Goal: Task Accomplishment & Management: Use online tool/utility

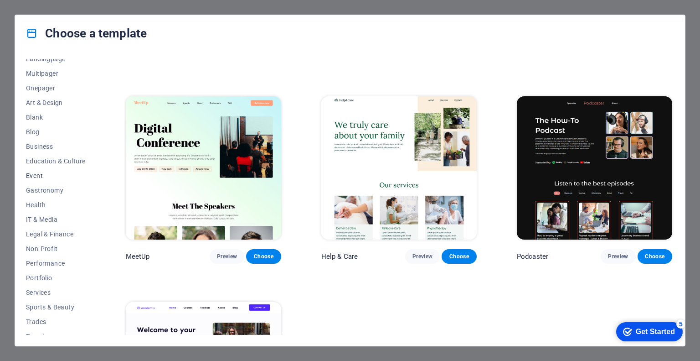
scroll to position [66, 0]
click at [45, 248] on span "Non-Profit" at bounding box center [56, 248] width 60 height 7
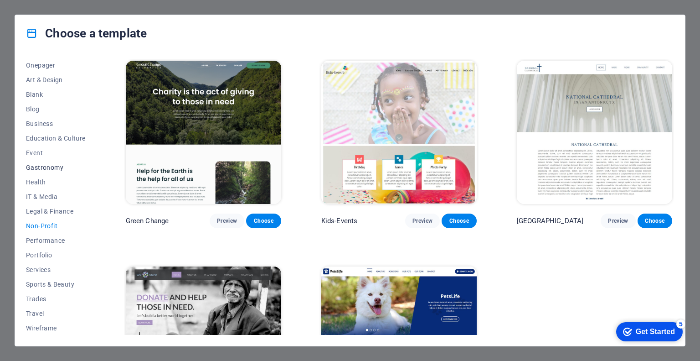
scroll to position [88, 0]
click at [40, 269] on span "Services" at bounding box center [56, 269] width 60 height 7
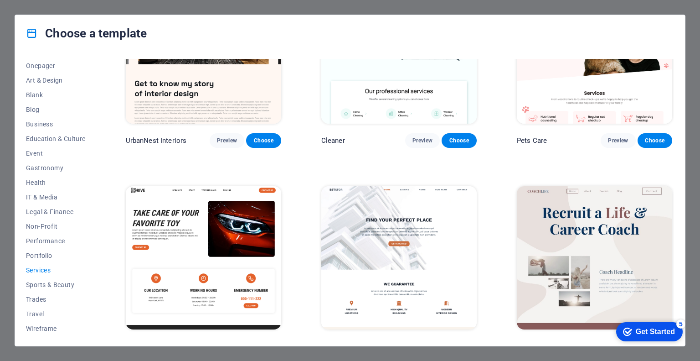
scroll to position [0, 0]
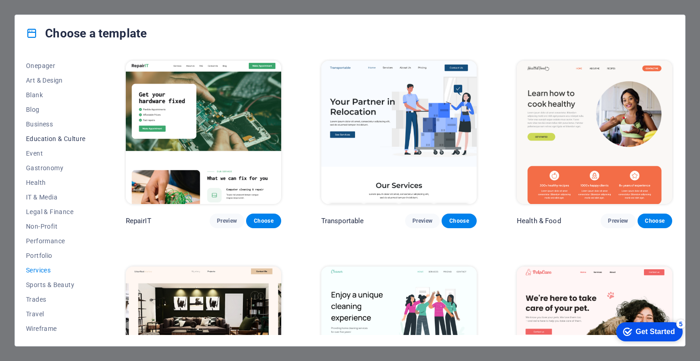
click at [45, 142] on button "Education & Culture" at bounding box center [56, 138] width 60 height 15
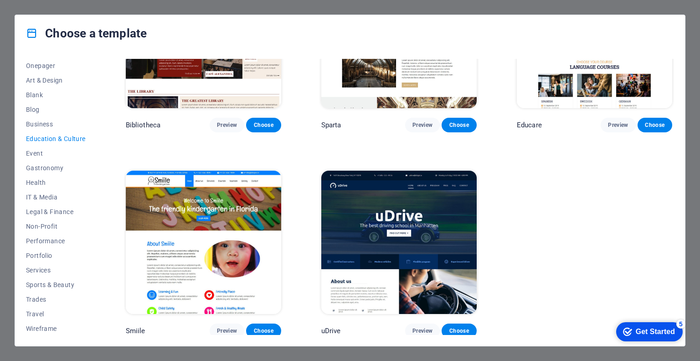
scroll to position [301, 0]
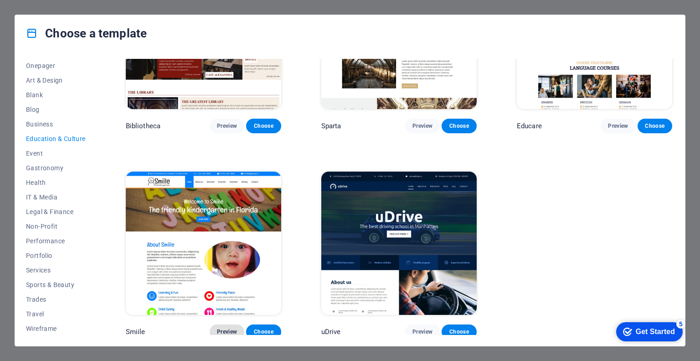
click at [230, 328] on span "Preview" at bounding box center [227, 331] width 20 height 7
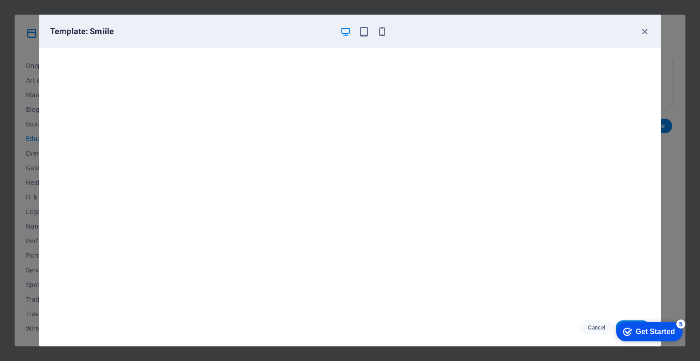
click at [640, 329] on div "Get Started" at bounding box center [655, 331] width 39 height 8
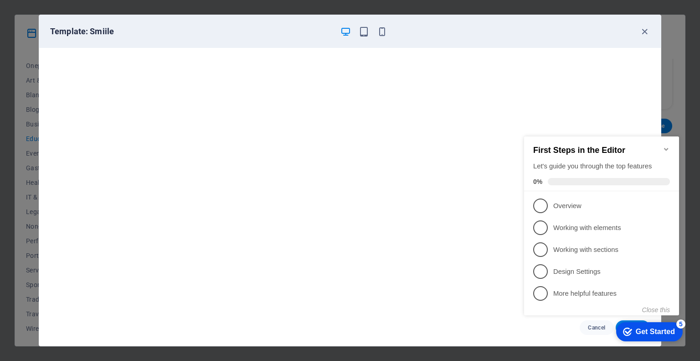
click at [641, 327] on div "Get Started" at bounding box center [655, 331] width 39 height 8
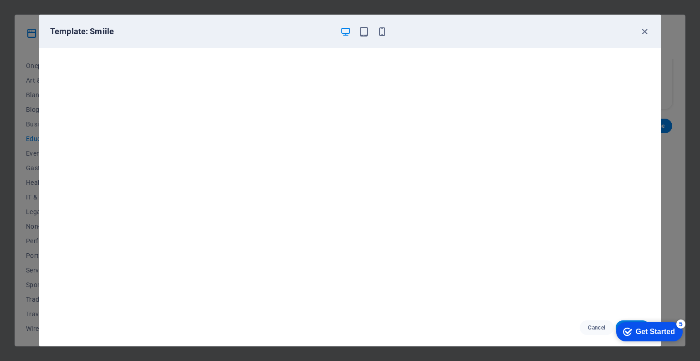
click at [641, 327] on div "Get Started" at bounding box center [655, 331] width 39 height 8
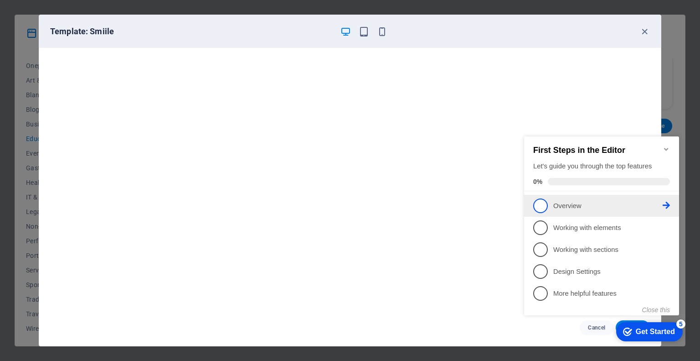
click at [580, 201] on p "Overview - incomplete" at bounding box center [608, 206] width 109 height 10
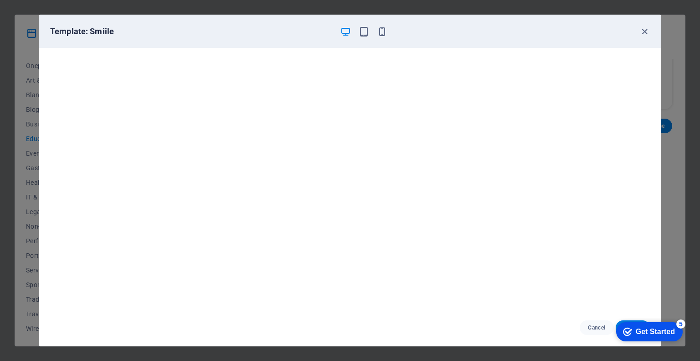
click at [649, 327] on div "Get Started" at bounding box center [655, 331] width 39 height 8
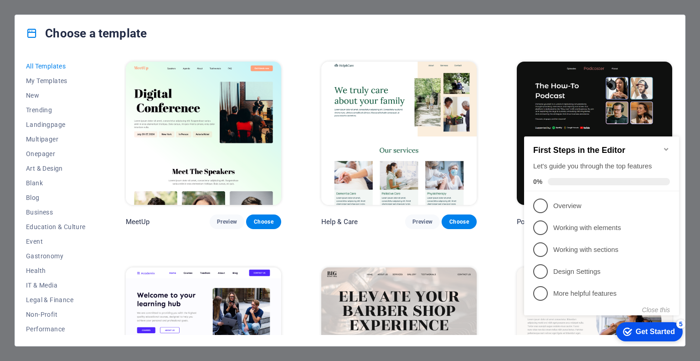
scroll to position [616, 0]
click at [224, 218] on span "Preview" at bounding box center [227, 221] width 20 height 7
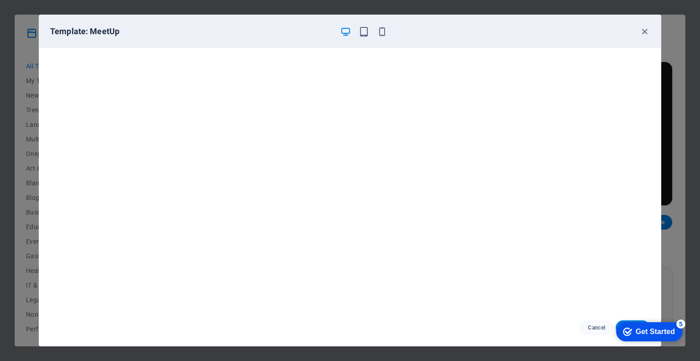
scroll to position [2, 0]
click at [360, 31] on icon "button" at bounding box center [364, 31] width 10 height 10
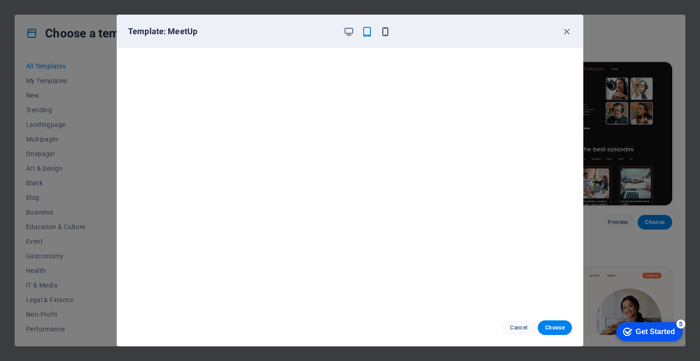
click at [385, 31] on icon "button" at bounding box center [385, 31] width 10 height 10
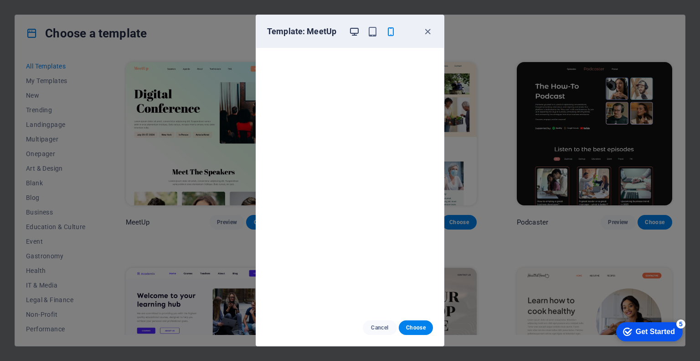
click at [354, 29] on icon "button" at bounding box center [354, 31] width 10 height 10
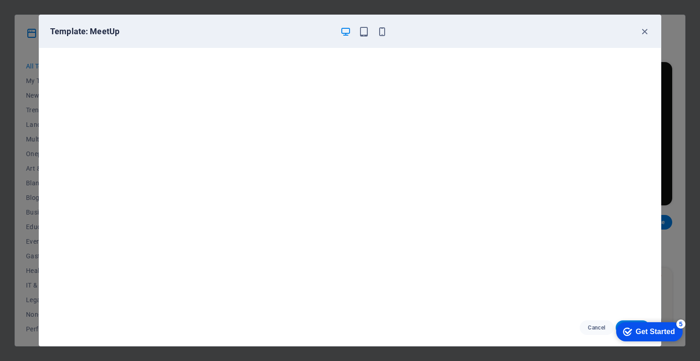
scroll to position [0, 0]
click at [645, 31] on icon "button" at bounding box center [645, 31] width 10 height 10
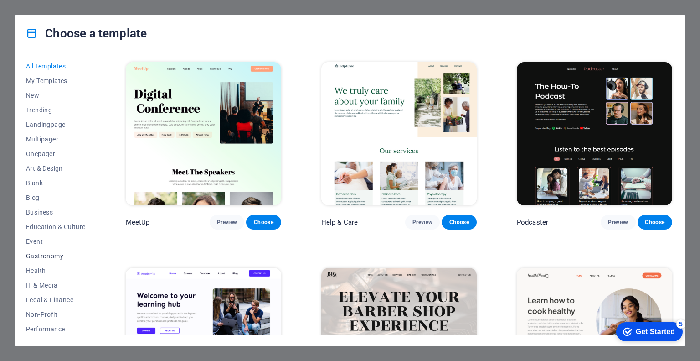
scroll to position [88, 0]
click at [40, 268] on span "Services" at bounding box center [56, 269] width 60 height 7
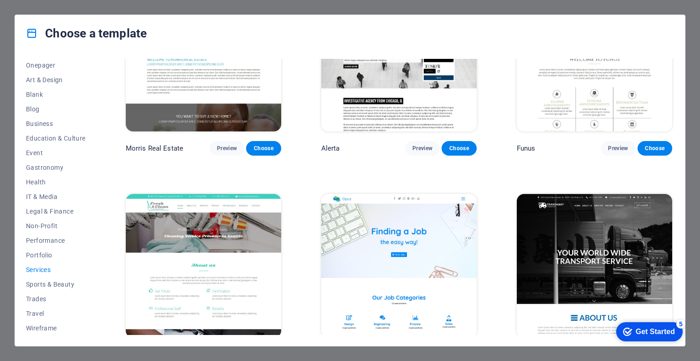
scroll to position [977, 0]
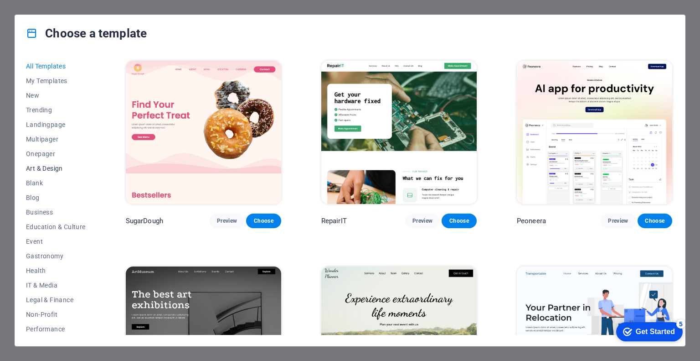
click at [50, 167] on span "Art & Design" at bounding box center [56, 168] width 60 height 7
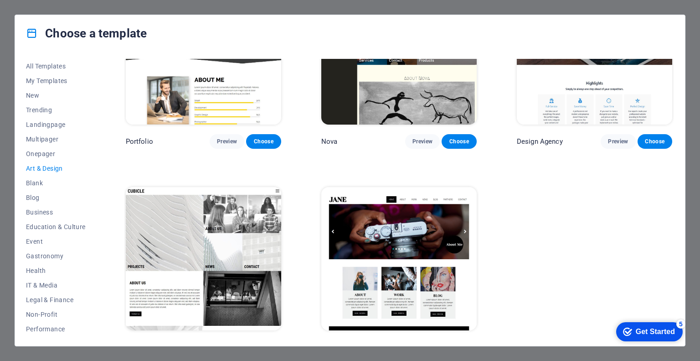
scroll to position [712, 0]
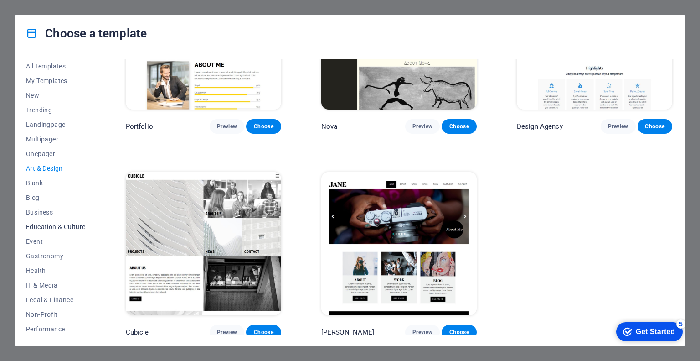
click at [55, 228] on span "Education & Culture" at bounding box center [56, 226] width 60 height 7
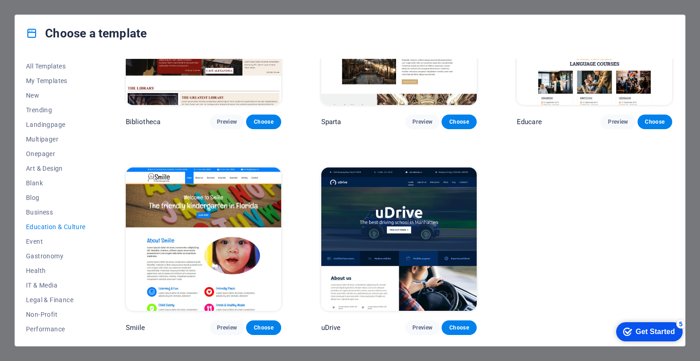
scroll to position [302, 0]
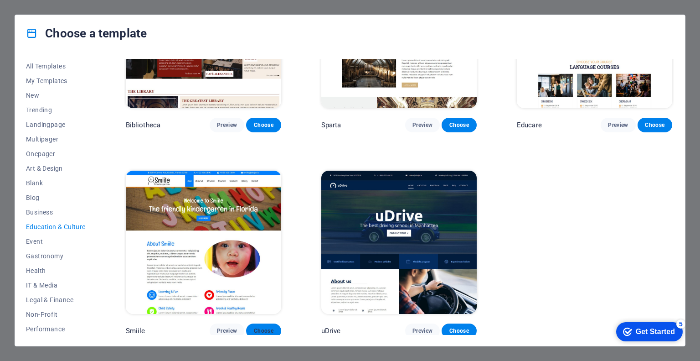
click at [265, 328] on span "Choose" at bounding box center [264, 330] width 20 height 7
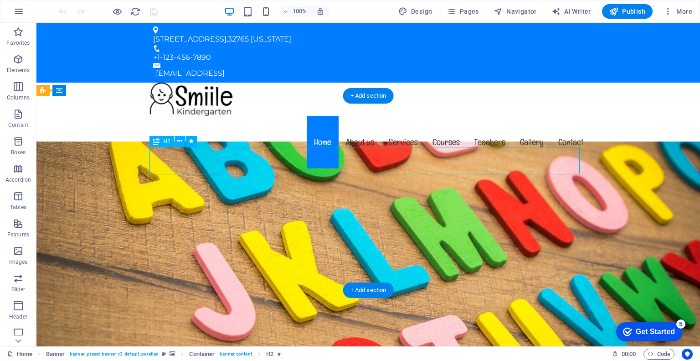
click at [180, 142] on icon at bounding box center [179, 141] width 5 height 10
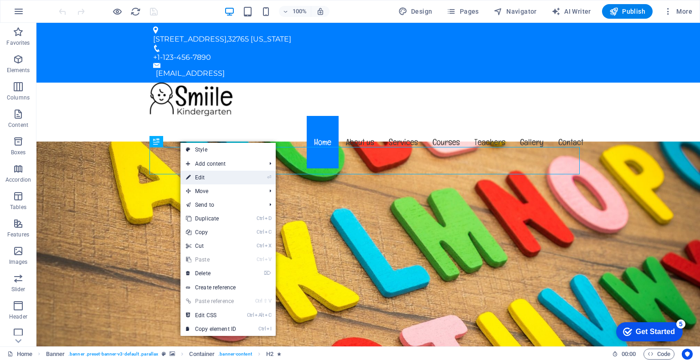
click at [195, 179] on link "⏎ Edit" at bounding box center [211, 178] width 61 height 14
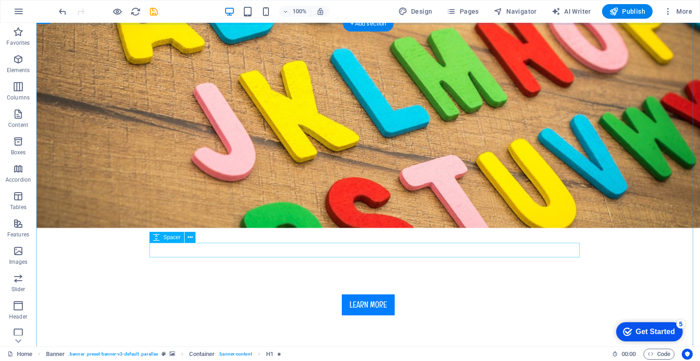
scroll to position [266, 0]
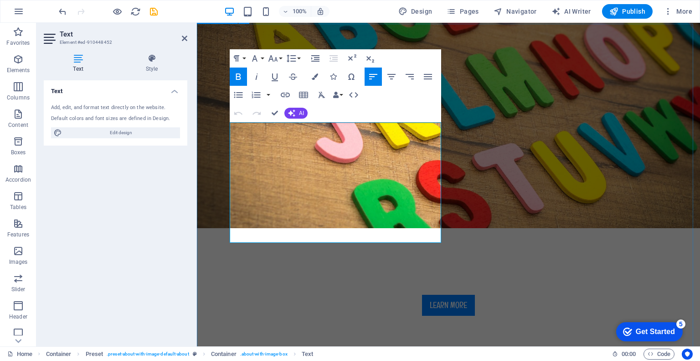
drag, startPoint x: 365, startPoint y: 238, endPoint x: 208, endPoint y: 129, distance: 190.7
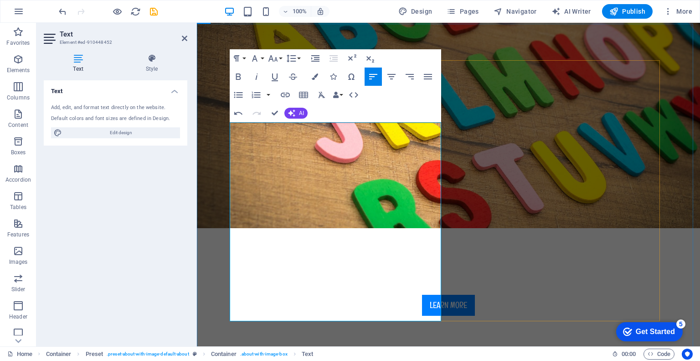
drag, startPoint x: 332, startPoint y: 313, endPoint x: 258, endPoint y: 137, distance: 191.1
click at [240, 78] on icon "button" at bounding box center [238, 76] width 11 height 11
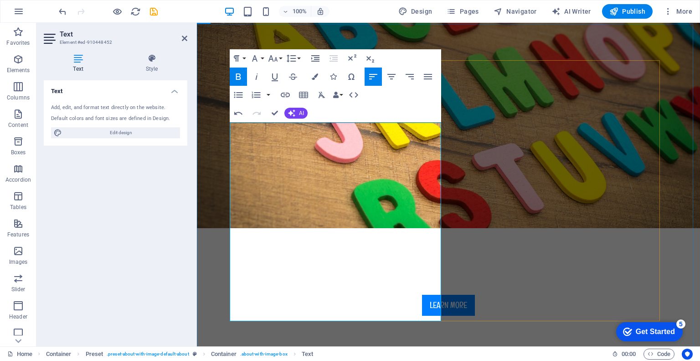
drag, startPoint x: 257, startPoint y: 140, endPoint x: 228, endPoint y: 122, distance: 34.4
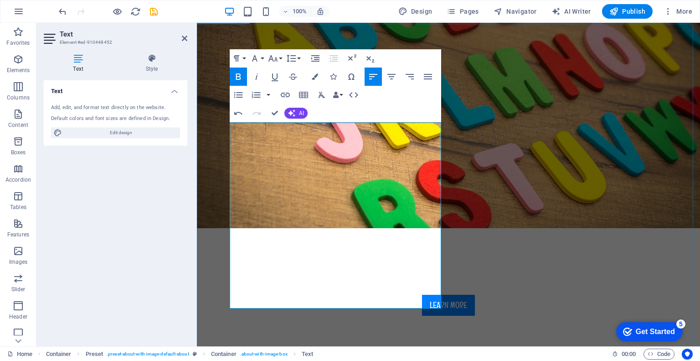
drag, startPoint x: 258, startPoint y: 302, endPoint x: 224, endPoint y: 125, distance: 180.0
click at [316, 77] on icon "button" at bounding box center [315, 76] width 6 height 6
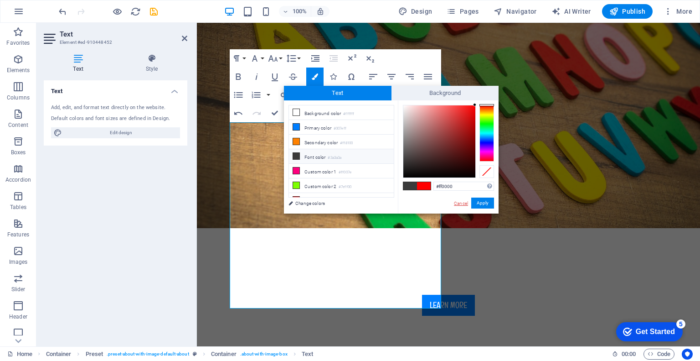
click at [462, 202] on link "Cancel" at bounding box center [461, 203] width 16 height 7
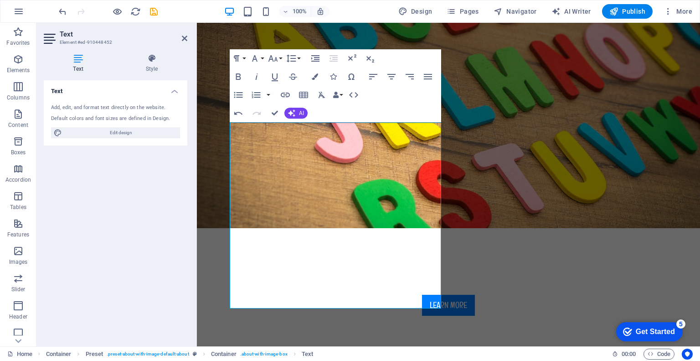
click at [410, 113] on div "Paragraph Format Normal Heading 1 Heading 2 Heading 3 Heading 4 Heading 5 Headi…" at bounding box center [336, 85] width 212 height 73
click at [186, 40] on icon at bounding box center [184, 38] width 5 height 7
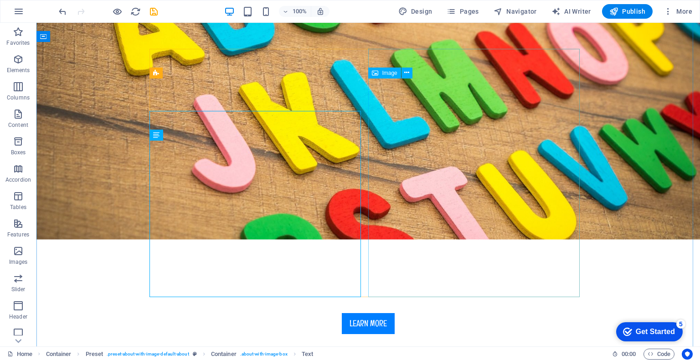
scroll to position [248, 0]
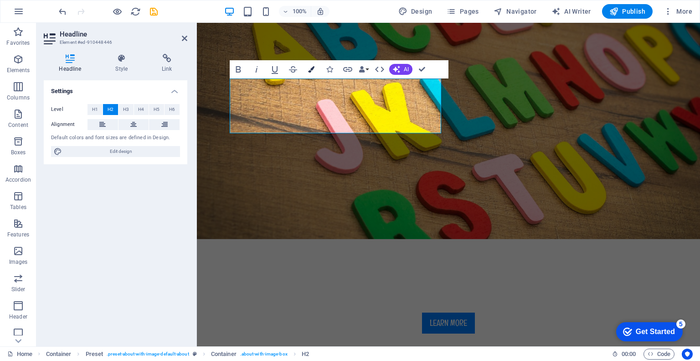
click at [313, 70] on icon "button" at bounding box center [311, 69] width 6 height 6
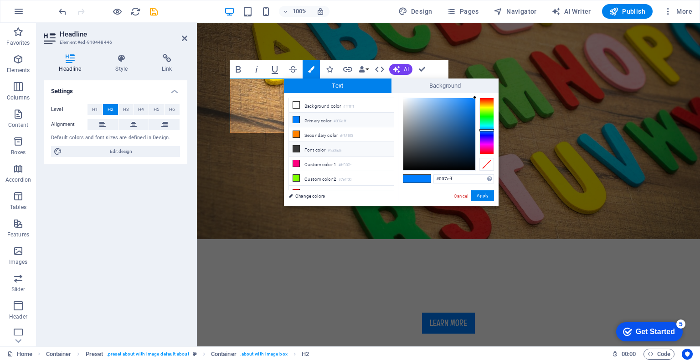
scroll to position [0, 0]
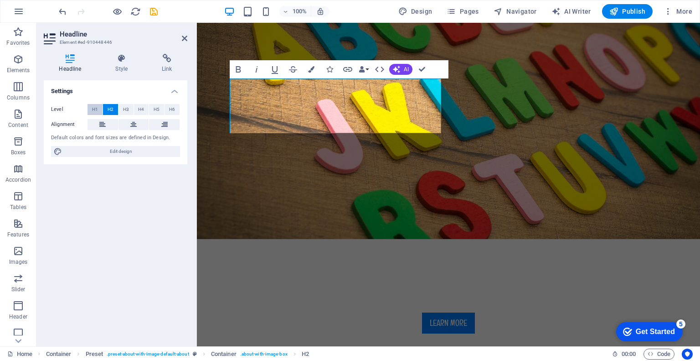
click at [93, 110] on span "H1" at bounding box center [95, 109] width 6 height 11
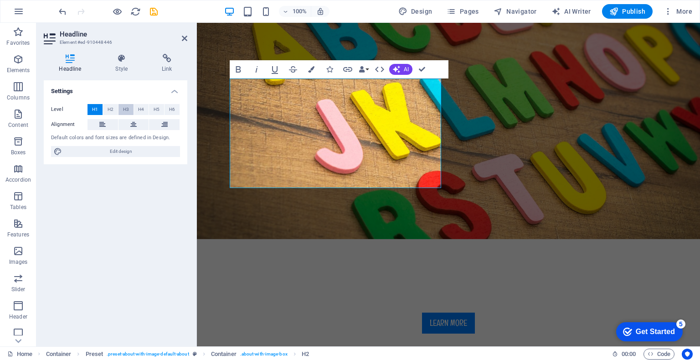
click at [126, 109] on span "H3" at bounding box center [126, 109] width 6 height 11
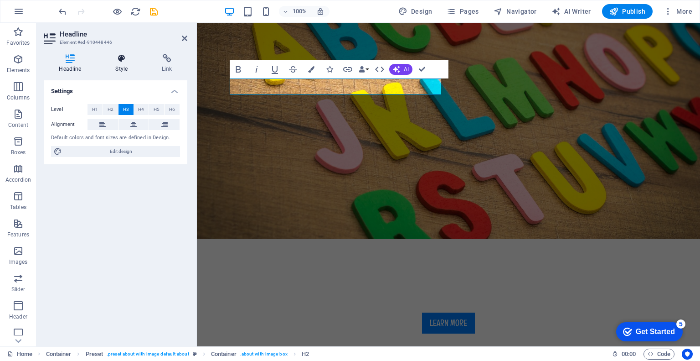
click at [120, 60] on icon at bounding box center [121, 58] width 43 height 9
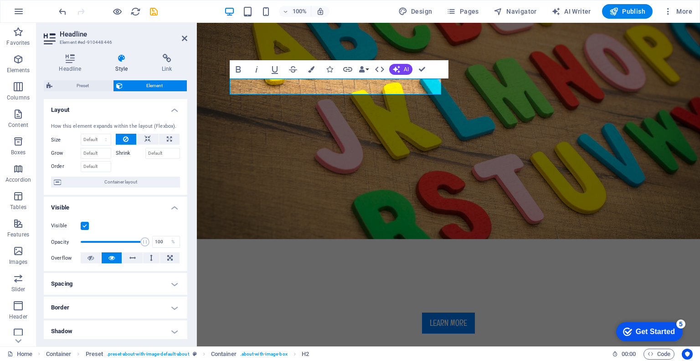
click at [124, 59] on icon at bounding box center [121, 58] width 43 height 9
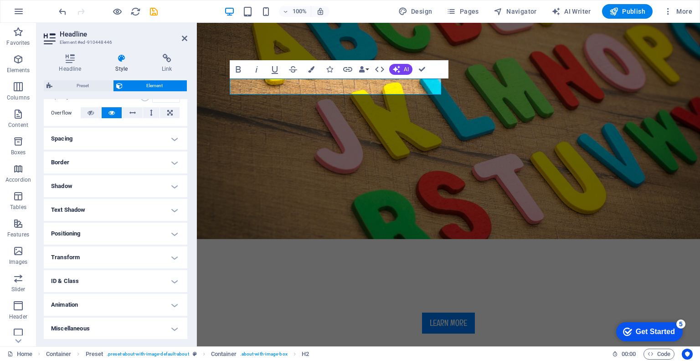
click at [175, 185] on h4 "Shadow" at bounding box center [116, 186] width 144 height 22
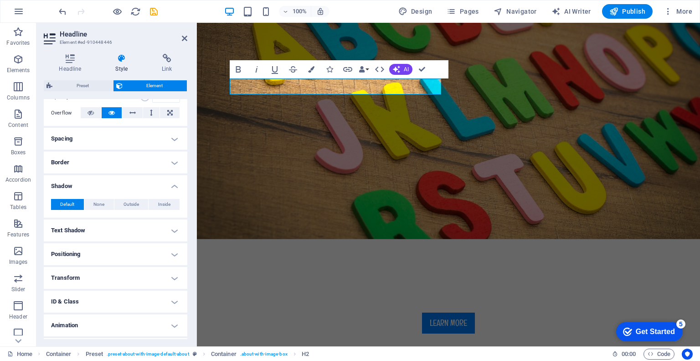
click at [173, 229] on h4 "Text Shadow" at bounding box center [116, 230] width 144 height 22
click at [154, 247] on span "Outside" at bounding box center [158, 248] width 16 height 11
type input "2"
type input "4"
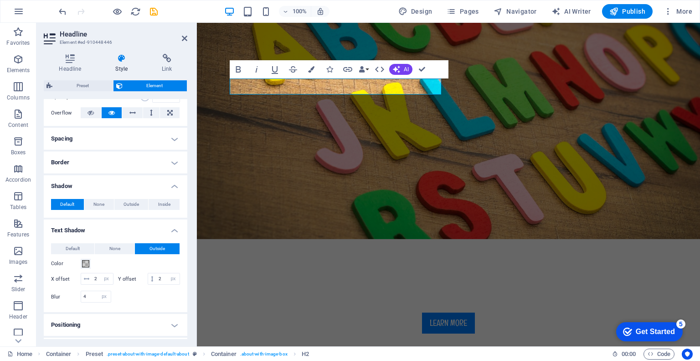
click at [148, 225] on h4 "Text Shadow" at bounding box center [116, 227] width 144 height 16
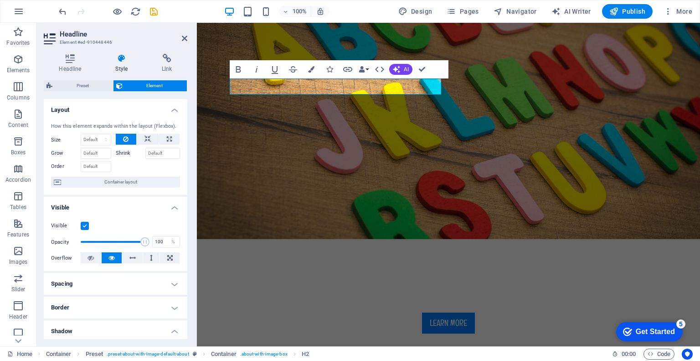
scroll to position [0, 0]
click at [69, 60] on icon at bounding box center [70, 58] width 53 height 9
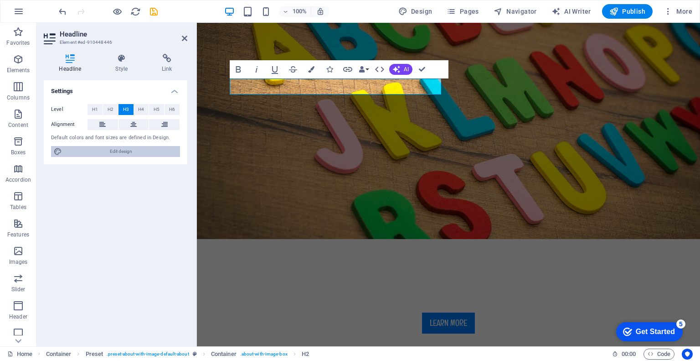
click at [115, 150] on span "Edit design" at bounding box center [121, 151] width 113 height 11
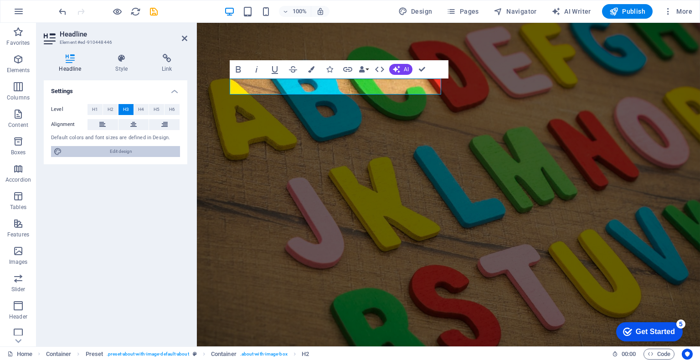
select select "px"
select select "400"
select select "px"
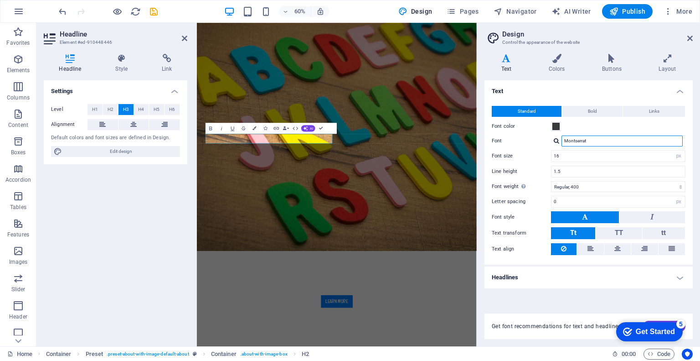
click at [596, 141] on input "Montserrat" at bounding box center [622, 140] width 121 height 11
click at [608, 124] on div "Font color" at bounding box center [589, 126] width 194 height 11
click at [559, 127] on span at bounding box center [556, 126] width 7 height 7
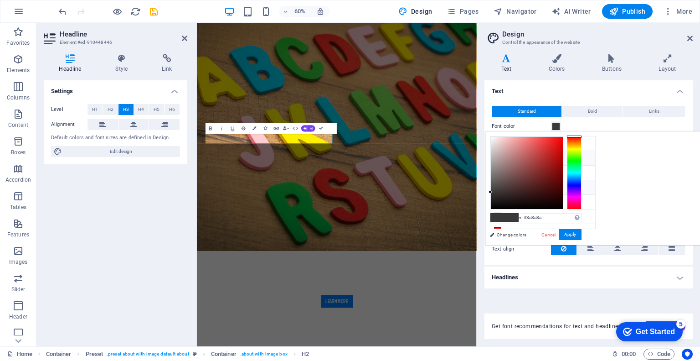
click at [515, 157] on li "Primary color #007eff" at bounding box center [543, 158] width 105 height 15
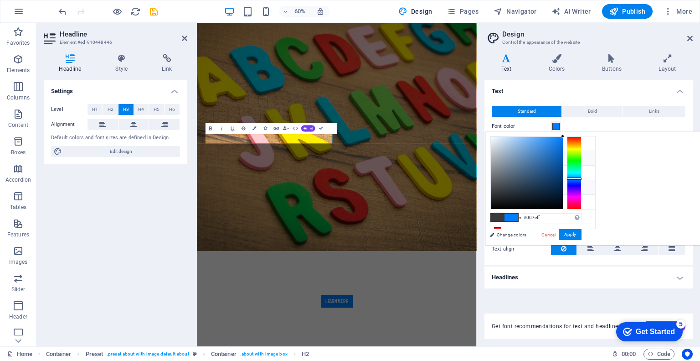
click at [514, 182] on li "Font color #3a3a3a" at bounding box center [543, 187] width 105 height 15
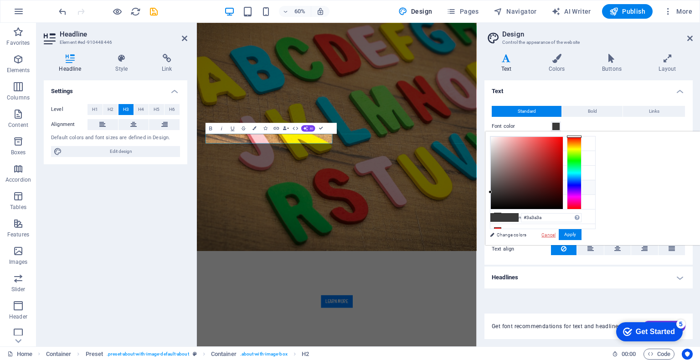
click at [557, 232] on link "Cancel" at bounding box center [549, 234] width 16 height 7
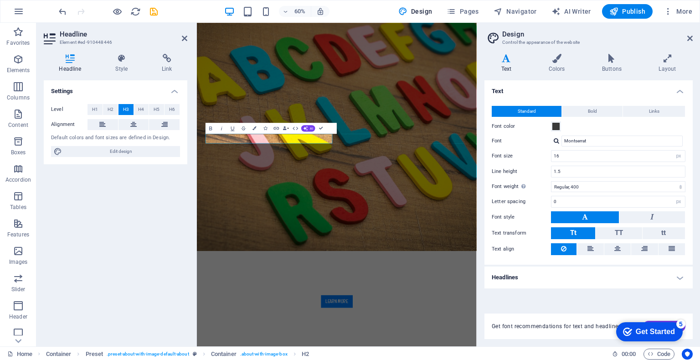
click at [580, 212] on button at bounding box center [585, 217] width 68 height 12
click at [655, 217] on button at bounding box center [653, 217] width 66 height 12
click at [588, 212] on button at bounding box center [585, 217] width 68 height 12
click at [595, 111] on span "Bold" at bounding box center [592, 111] width 9 height 11
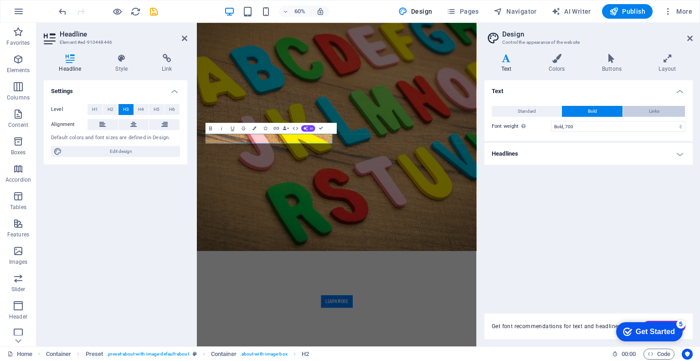
click at [655, 109] on span "Links" at bounding box center [654, 111] width 10 height 11
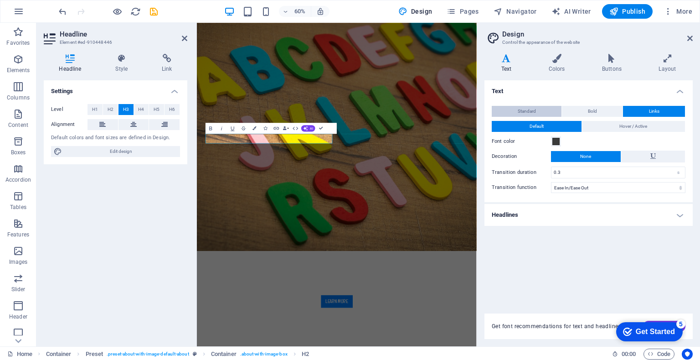
click at [536, 112] on button "Standard" at bounding box center [527, 111] width 70 height 11
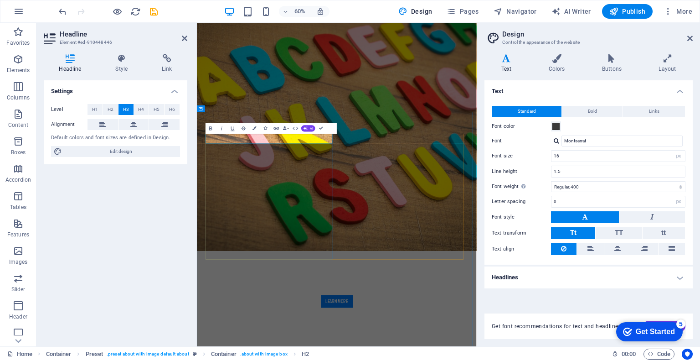
click at [554, 124] on span at bounding box center [556, 126] width 7 height 7
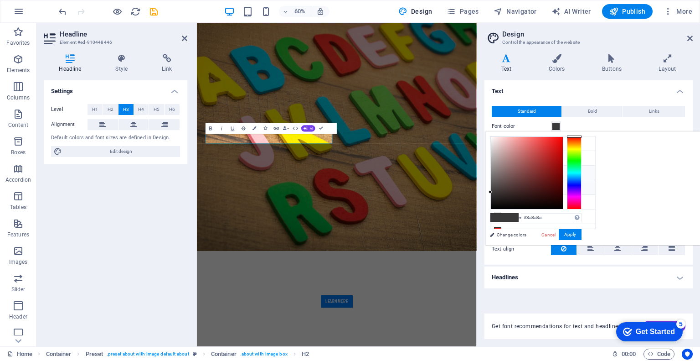
click at [520, 169] on li "Secondary color #ff8100" at bounding box center [543, 173] width 105 height 15
type input "#ff8100"
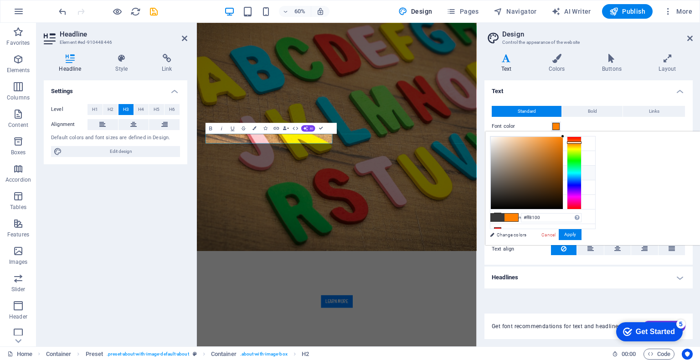
click at [569, 82] on h4 "Text" at bounding box center [589, 88] width 208 height 16
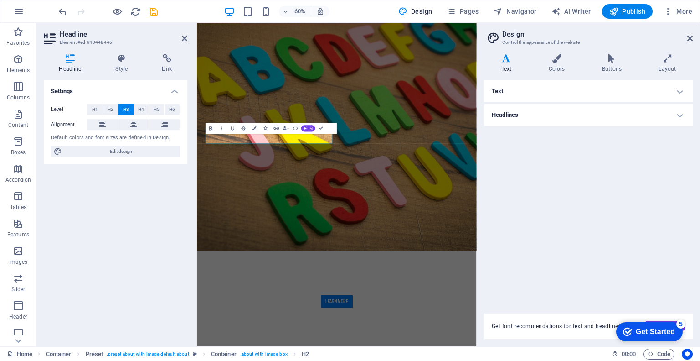
click at [569, 82] on h4 "Text" at bounding box center [589, 91] width 208 height 22
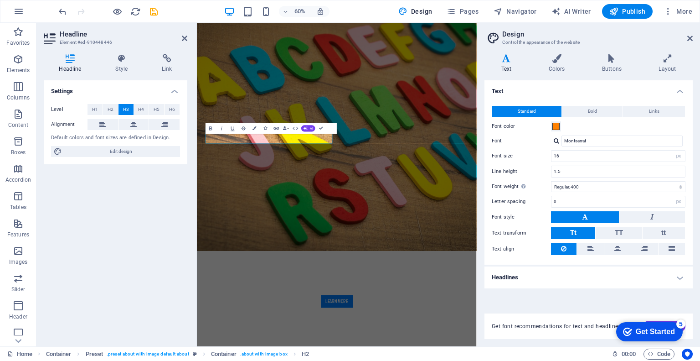
click at [569, 82] on h4 "Text" at bounding box center [589, 88] width 208 height 16
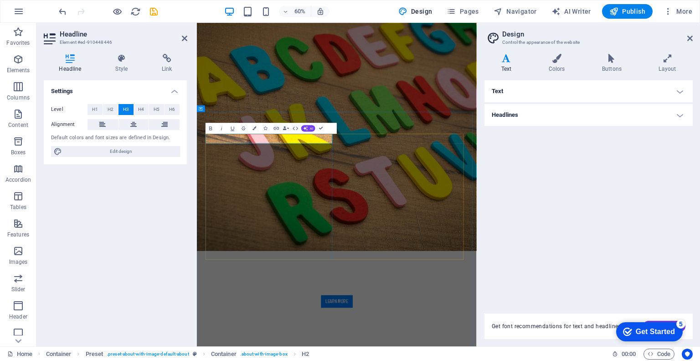
click at [687, 36] on h2 "Design" at bounding box center [597, 34] width 191 height 8
click at [691, 37] on icon at bounding box center [690, 38] width 5 height 7
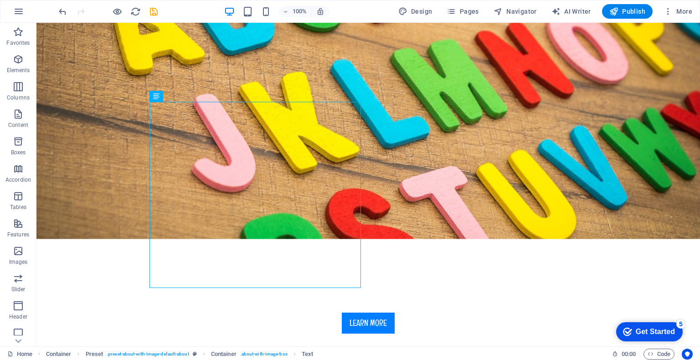
click at [636, 333] on div "Get Started" at bounding box center [655, 331] width 39 height 8
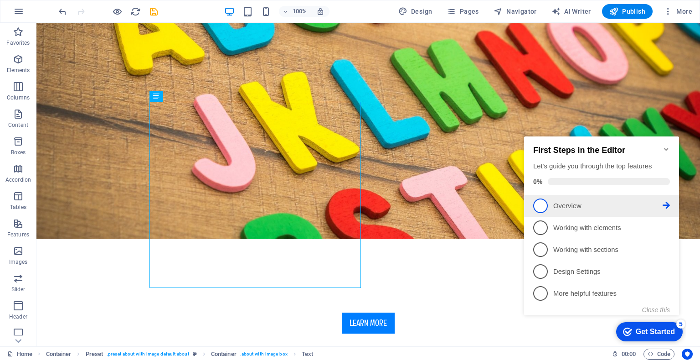
click at [542, 207] on span "1" at bounding box center [540, 205] width 15 height 15
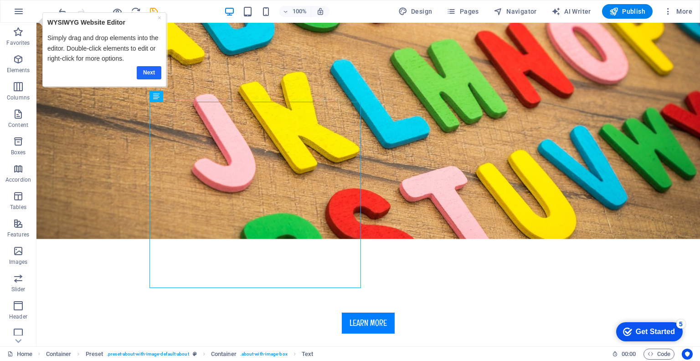
click at [145, 71] on link "Next" at bounding box center [149, 72] width 25 height 13
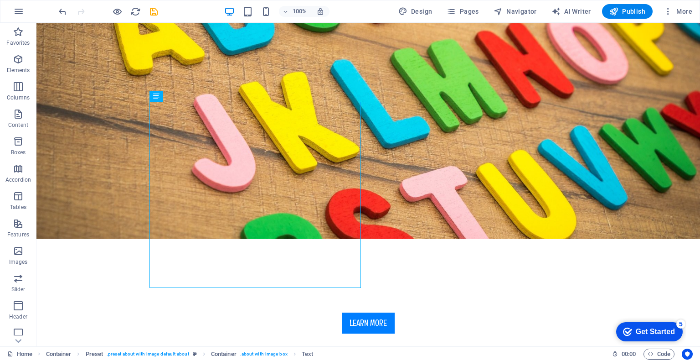
click at [646, 327] on div "Get Started" at bounding box center [655, 331] width 39 height 8
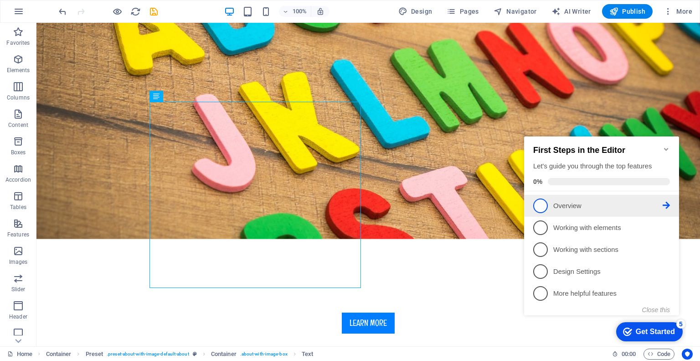
click at [665, 203] on icon at bounding box center [666, 205] width 7 height 7
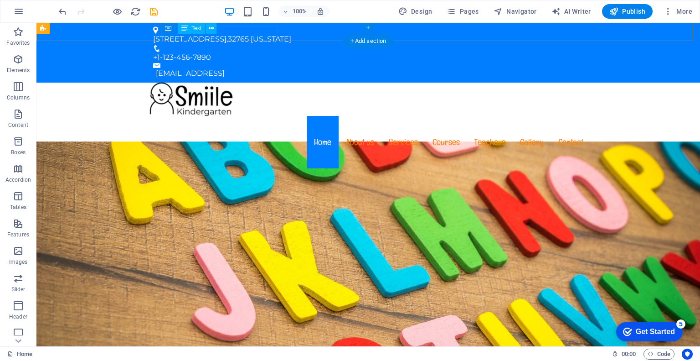
click at [233, 34] on div "[STREET_ADDRESS][US_STATE]" at bounding box center [364, 39] width 423 height 11
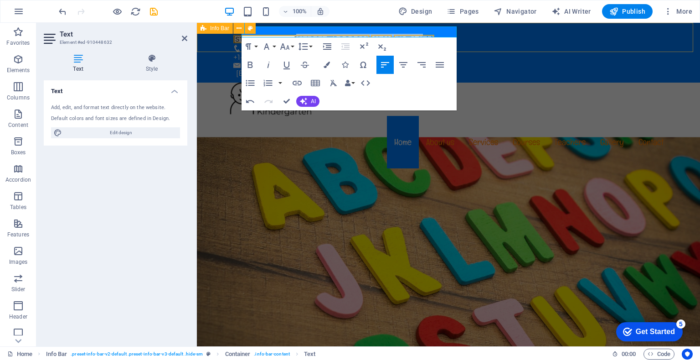
drag, startPoint x: 339, startPoint y: 31, endPoint x: 478, endPoint y: 46, distance: 139.4
click at [478, 46] on div "[STREET_ADDRESS] [STREET_ADDRESS][US_STATE] +1-123-456-7890 [EMAIL_ADDRESS]" at bounding box center [448, 53] width 503 height 60
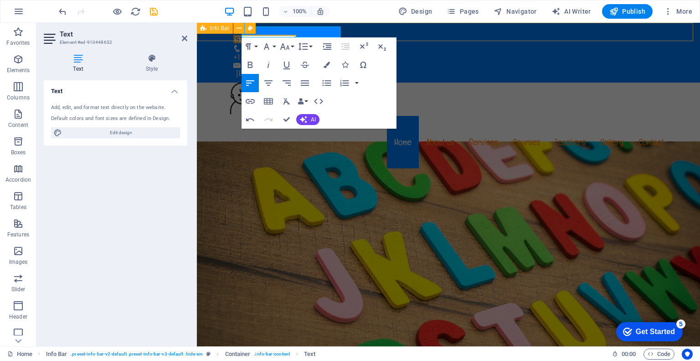
click at [351, 31] on div "[STREET_ADDRESS] +1-123-456-7890 [EMAIL_ADDRESS]" at bounding box center [448, 53] width 503 height 60
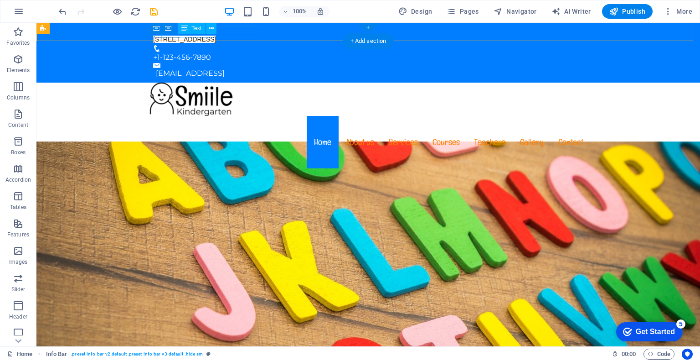
click at [228, 34] on div "[STREET_ADDRESS]" at bounding box center [364, 39] width 423 height 11
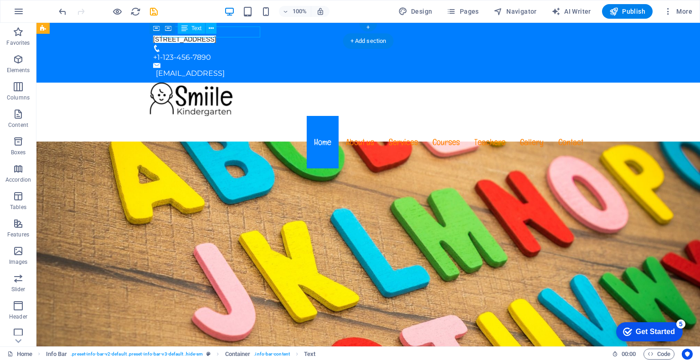
click at [228, 34] on div "[STREET_ADDRESS]" at bounding box center [364, 39] width 423 height 11
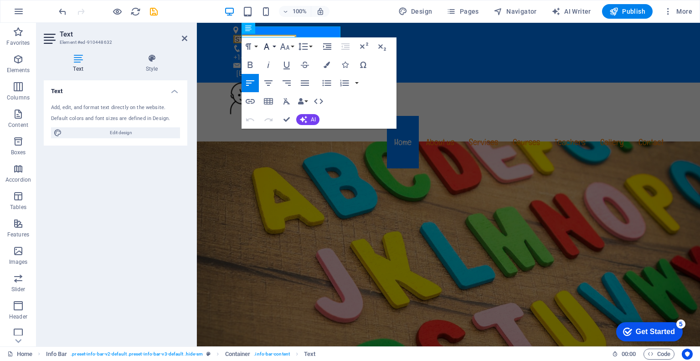
click at [276, 43] on button "Font Family" at bounding box center [268, 46] width 17 height 18
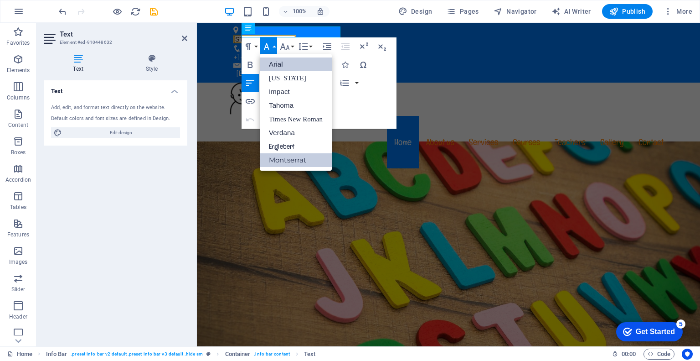
click at [280, 160] on link "Montserrat" at bounding box center [296, 160] width 72 height 14
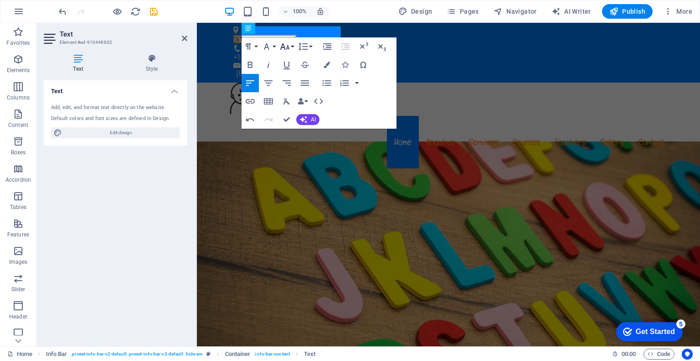
click at [293, 47] on button "Font Size" at bounding box center [286, 46] width 17 height 18
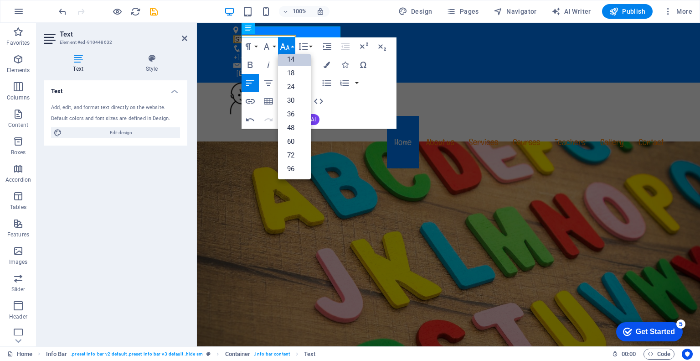
scroll to position [73, 0]
click at [286, 47] on icon "button" at bounding box center [285, 46] width 11 height 11
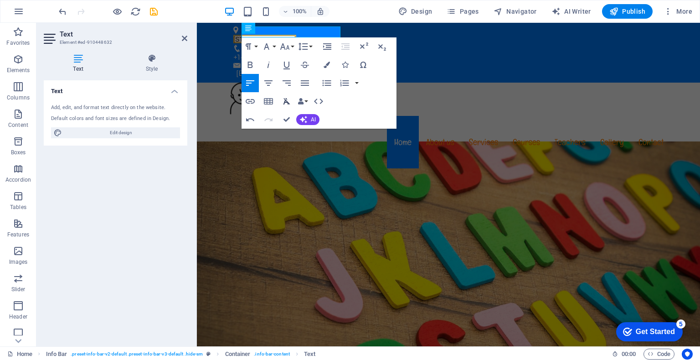
click at [287, 102] on icon "button" at bounding box center [287, 101] width 7 height 6
click at [154, 62] on icon at bounding box center [151, 58] width 71 height 9
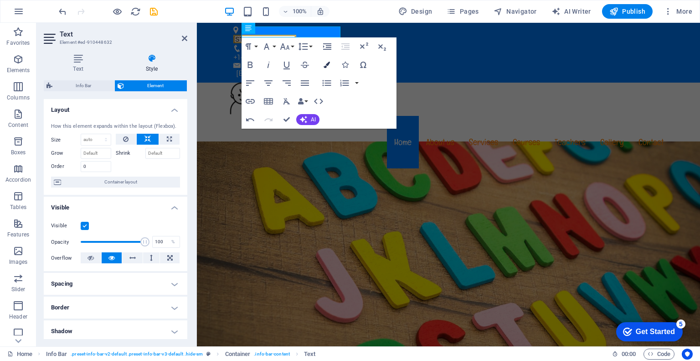
click at [326, 63] on icon "button" at bounding box center [327, 65] width 6 height 6
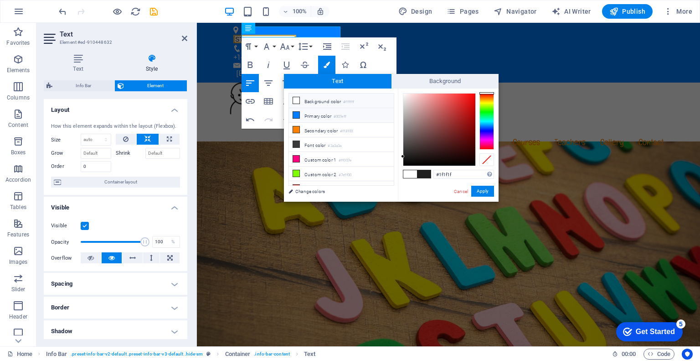
click at [319, 112] on li "Primary color #007eff" at bounding box center [341, 115] width 105 height 15
type input "#007eff"
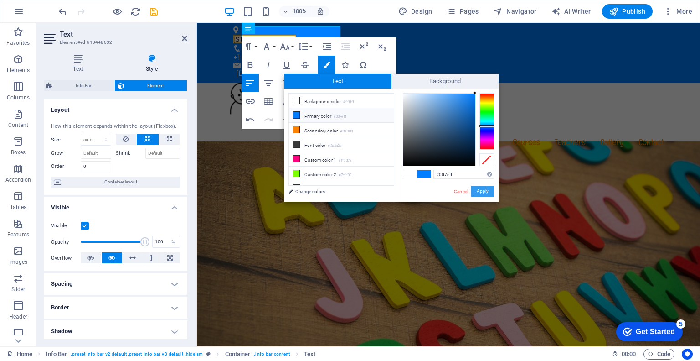
click at [482, 189] on button "Apply" at bounding box center [482, 191] width 23 height 11
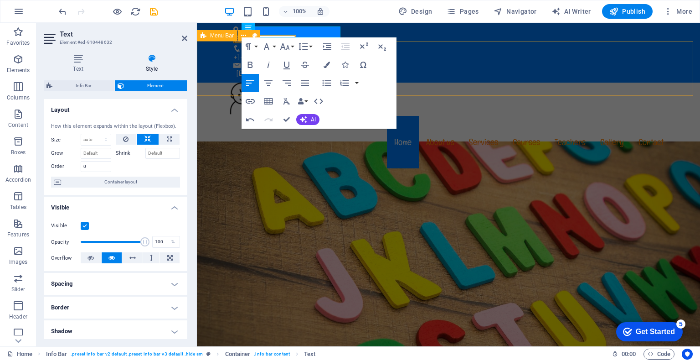
click at [211, 83] on div "Menu Home About us Services Courses Teachers Gallery Contact" at bounding box center [448, 127] width 503 height 88
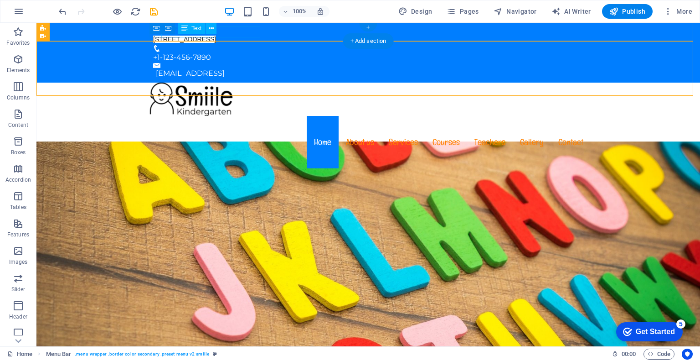
click at [216, 36] on span "[STREET_ADDRESS]" at bounding box center [184, 39] width 63 height 7
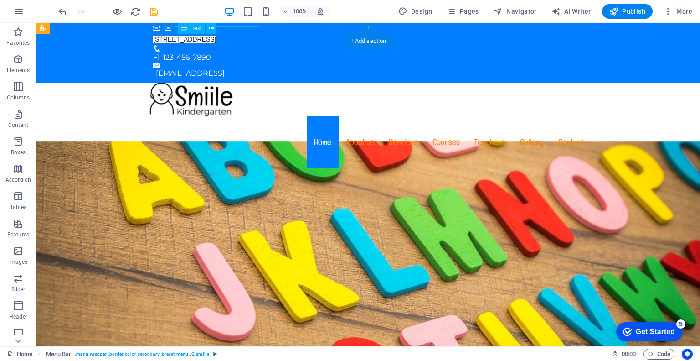
click at [216, 36] on span "[STREET_ADDRESS]" at bounding box center [184, 39] width 63 height 7
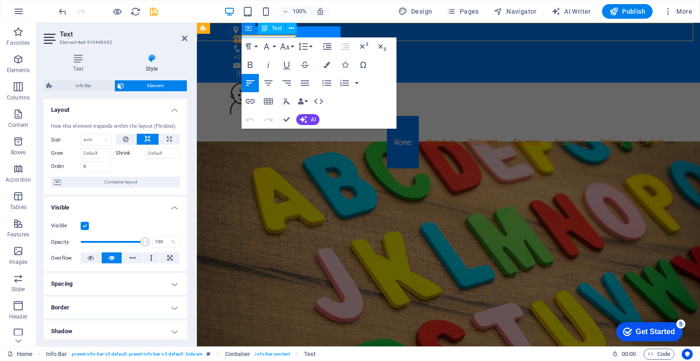
click at [296, 36] on span "[STREET_ADDRESS]" at bounding box center [264, 39] width 63 height 7
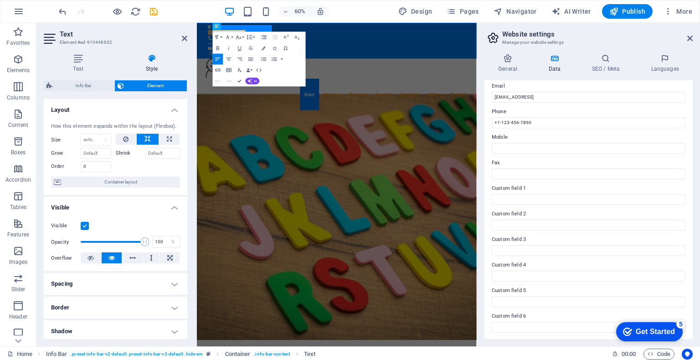
scroll to position [0, 0]
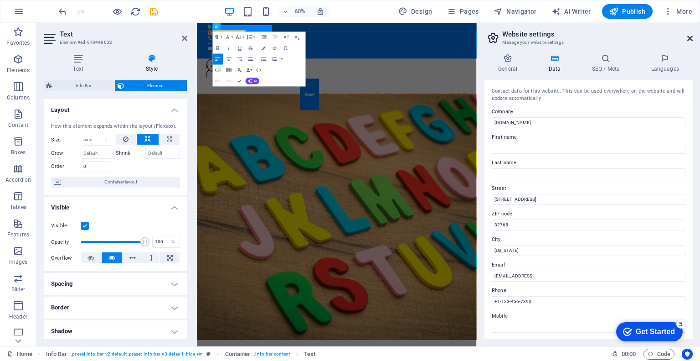
click at [689, 38] on icon at bounding box center [690, 38] width 5 height 7
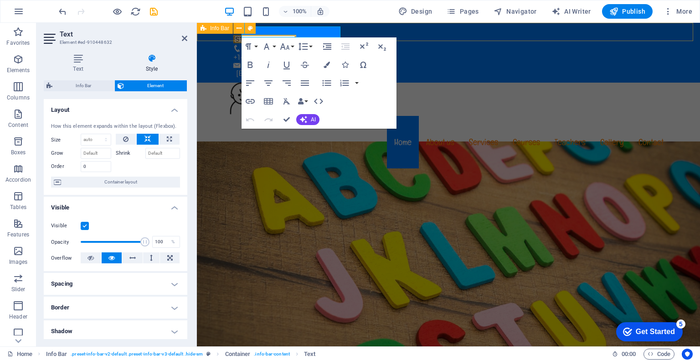
click at [342, 28] on div "[STREET_ADDRESS] +1-123-456-7890 [EMAIL_ADDRESS]" at bounding box center [448, 53] width 503 height 60
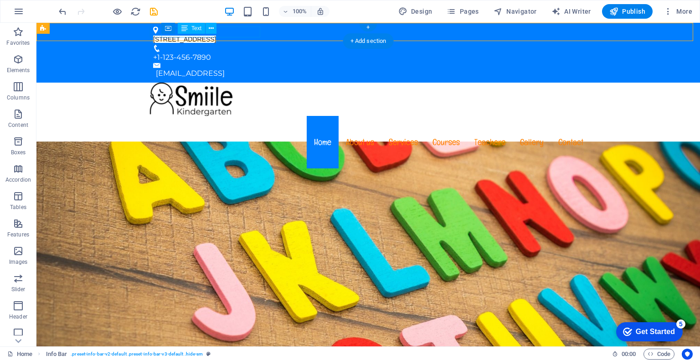
click at [212, 36] on span "[STREET_ADDRESS]" at bounding box center [184, 39] width 63 height 7
click at [216, 36] on span "[STREET_ADDRESS]" at bounding box center [184, 39] width 63 height 7
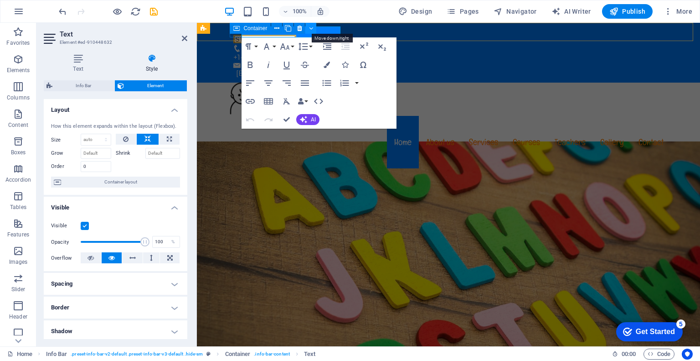
click at [314, 28] on button at bounding box center [311, 28] width 11 height 11
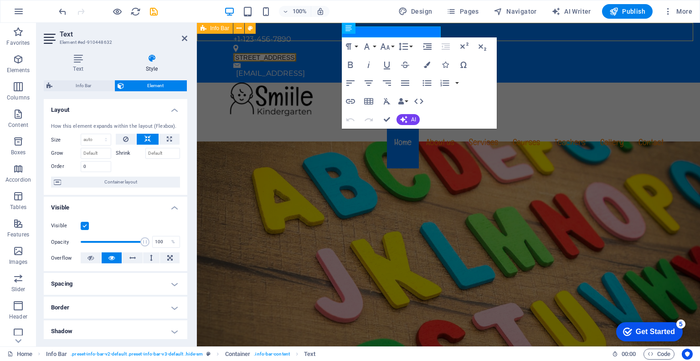
click at [202, 30] on icon at bounding box center [204, 28] width 6 height 11
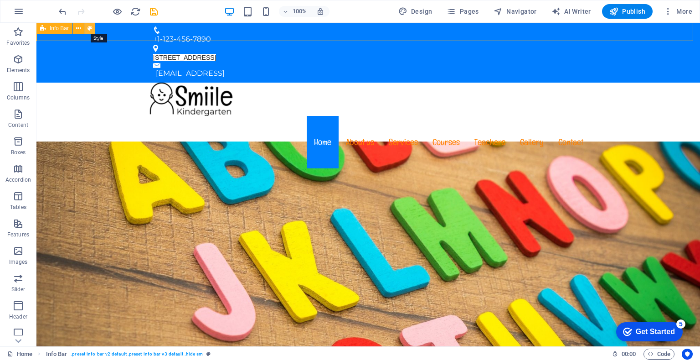
click at [89, 28] on icon at bounding box center [90, 29] width 5 height 10
select select "rem"
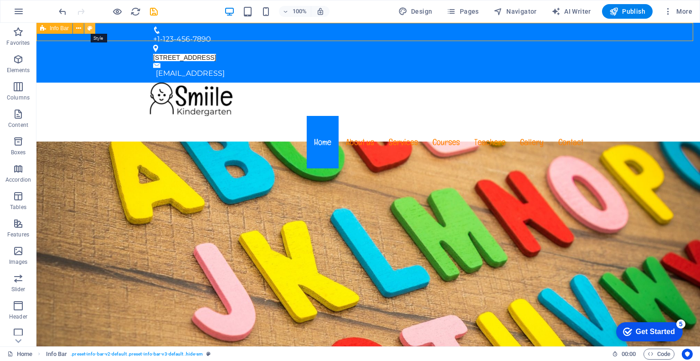
select select
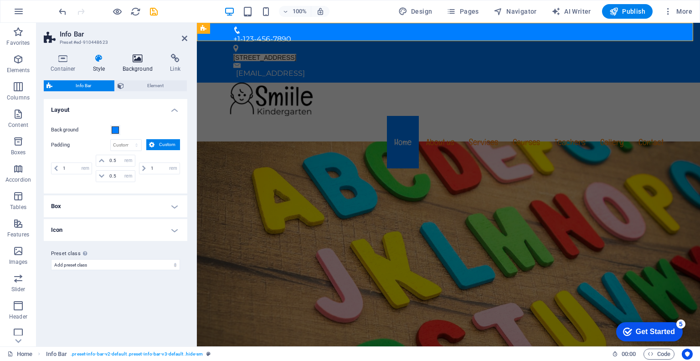
click at [137, 54] on icon at bounding box center [138, 58] width 44 height 9
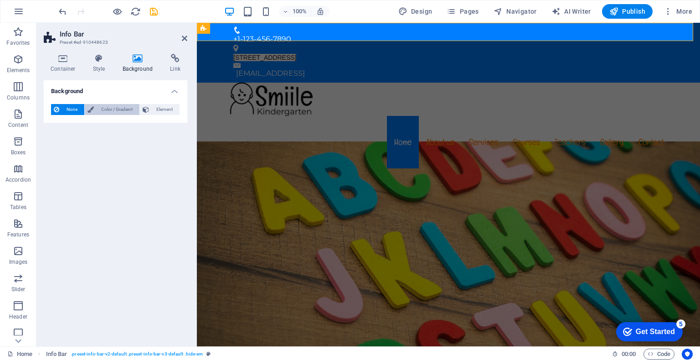
click at [111, 108] on span "Color / Gradient" at bounding box center [117, 109] width 40 height 11
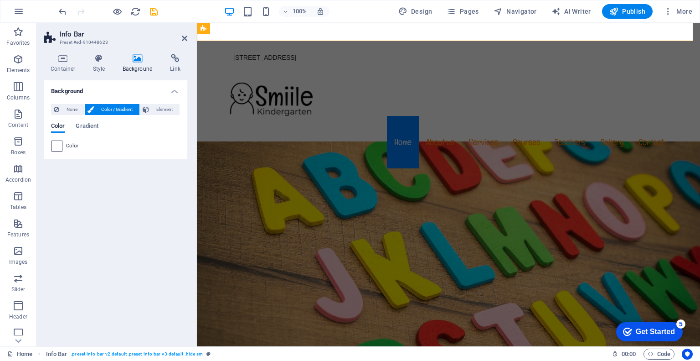
click at [55, 147] on span at bounding box center [57, 146] width 10 height 10
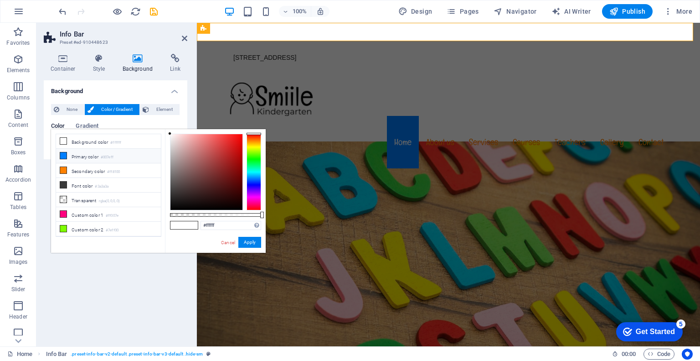
click at [62, 153] on icon at bounding box center [63, 155] width 6 height 6
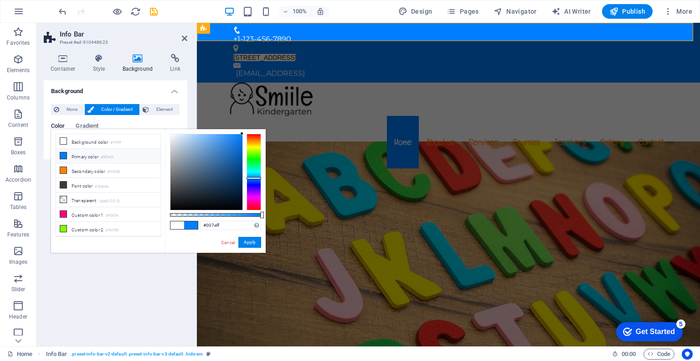
click at [62, 153] on icon at bounding box center [63, 155] width 6 height 6
click at [64, 140] on icon at bounding box center [63, 141] width 6 height 6
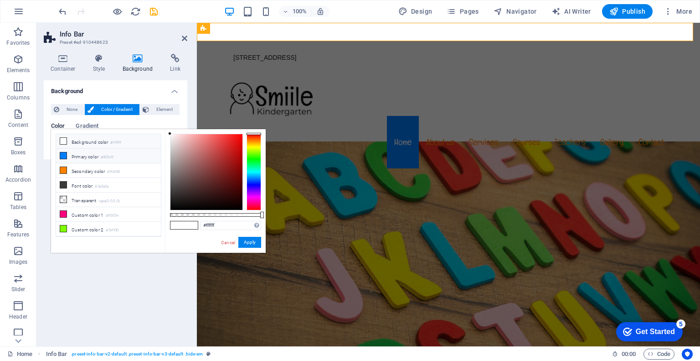
click at [63, 156] on icon at bounding box center [63, 155] width 6 height 6
type input "#007eff"
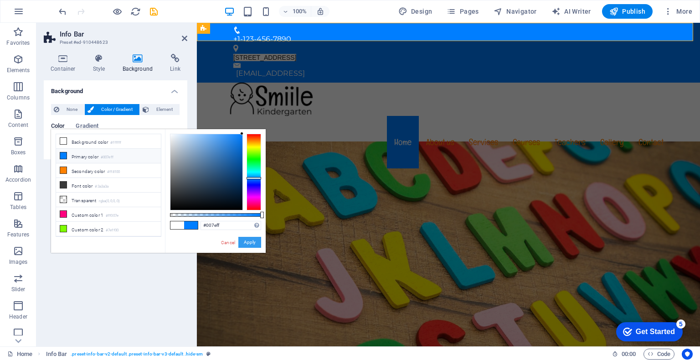
click at [249, 242] on button "Apply" at bounding box center [249, 242] width 23 height 11
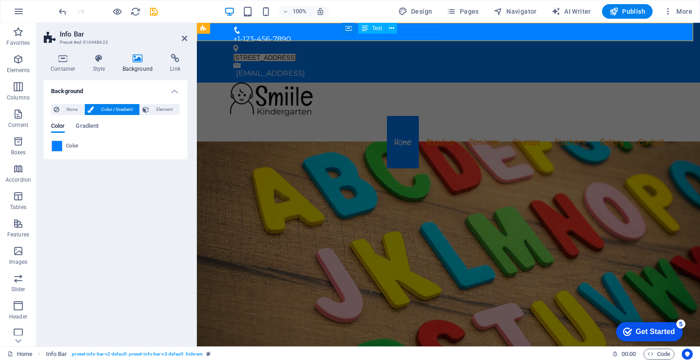
click at [296, 54] on span "[STREET_ADDRESS]" at bounding box center [264, 57] width 63 height 7
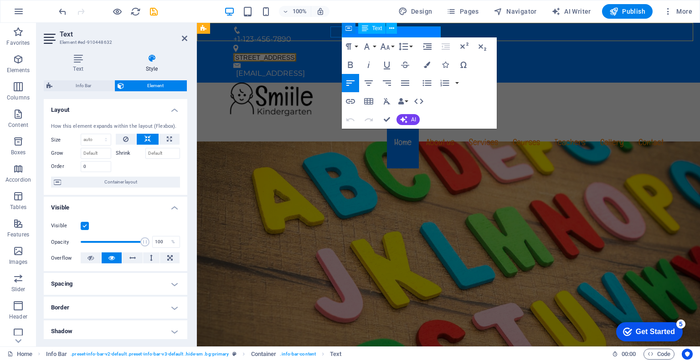
click at [296, 54] on span "[STREET_ADDRESS]" at bounding box center [264, 57] width 63 height 7
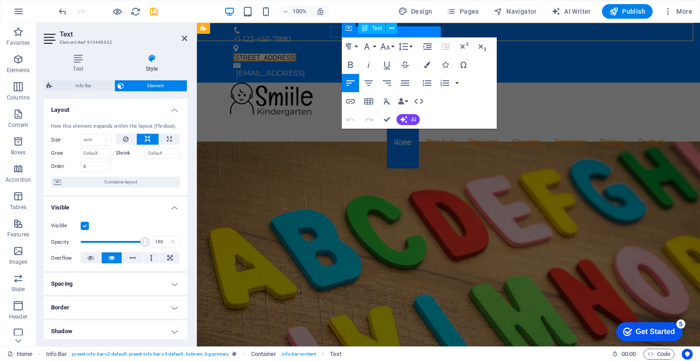
click at [574, 116] on nav "Home About us Services Courses Teachers Gallery Contact" at bounding box center [448, 142] width 445 height 52
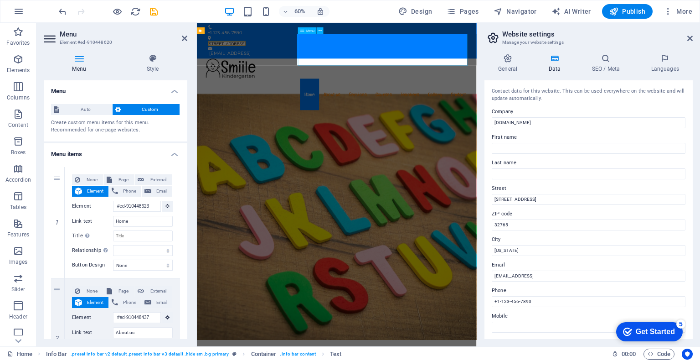
click at [574, 116] on nav "Home About us Services Courses Teachers Gallery Contact" at bounding box center [430, 142] width 445 height 52
click at [693, 36] on aside "Website settings Manage your website settings General Data SEO / Meta Languages…" at bounding box center [588, 184] width 223 height 323
click at [691, 36] on icon at bounding box center [690, 38] width 5 height 7
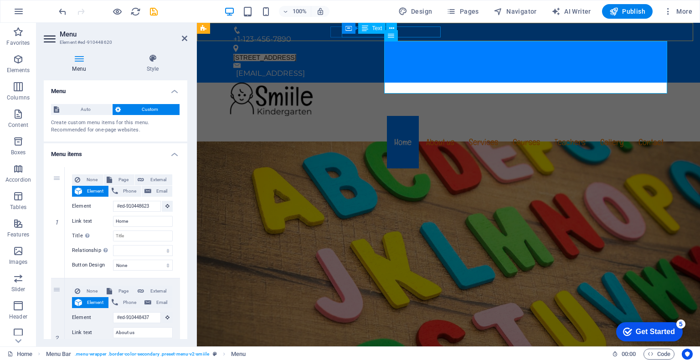
click at [296, 54] on span "[STREET_ADDRESS]" at bounding box center [264, 57] width 63 height 7
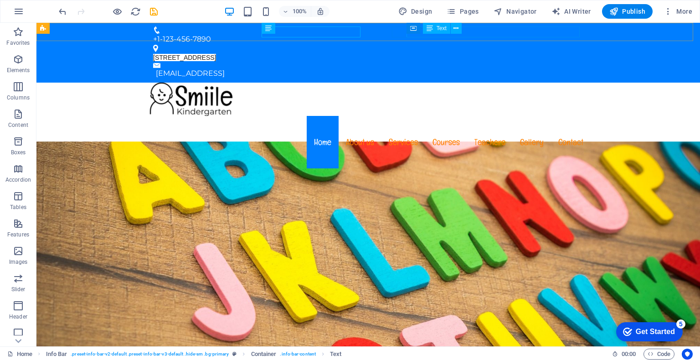
click at [432, 32] on icon at bounding box center [430, 28] width 6 height 11
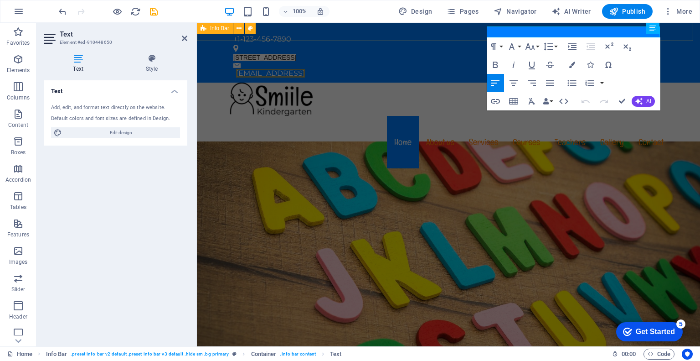
click at [449, 34] on div "+1-123-456-7890 [STREET_ADDRESS] [EMAIL_ADDRESS]" at bounding box center [448, 53] width 503 height 60
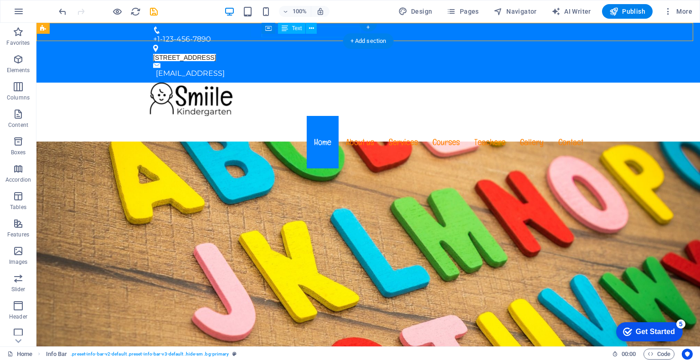
click at [216, 54] on span "[STREET_ADDRESS]" at bounding box center [184, 57] width 63 height 7
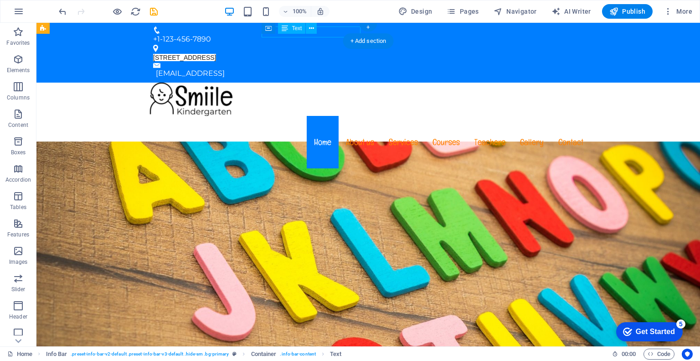
click at [216, 54] on span "[STREET_ADDRESS]" at bounding box center [184, 57] width 63 height 7
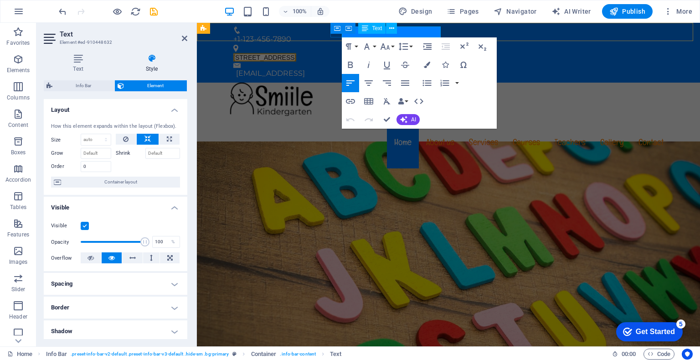
click at [296, 54] on span "[STREET_ADDRESS]" at bounding box center [264, 57] width 63 height 7
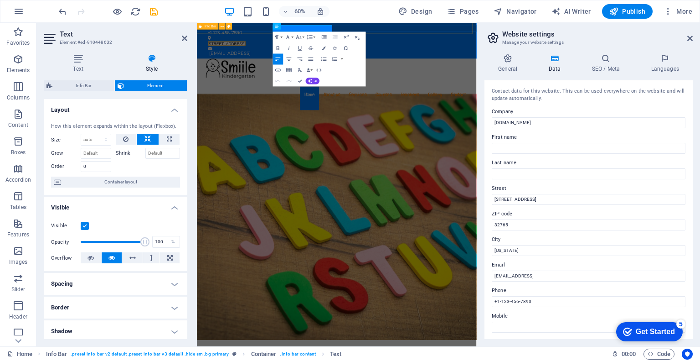
click at [304, 31] on div "+1-123-456-7890 [STREET_ADDRESS] [EMAIL_ADDRESS]" at bounding box center [430, 53] width 466 height 60
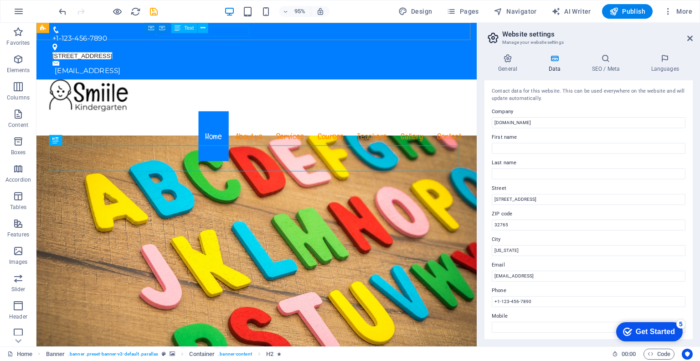
click at [188, 29] on span "Text" at bounding box center [189, 28] width 10 height 5
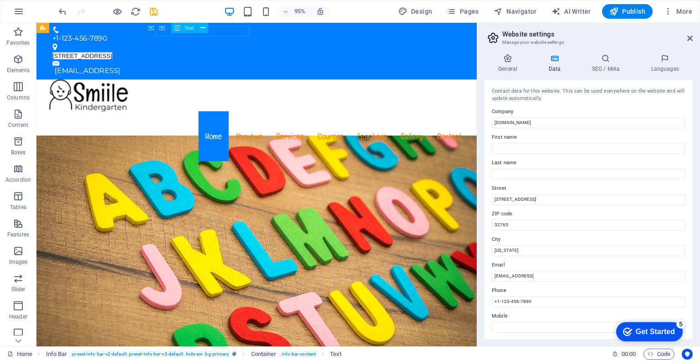
click at [188, 29] on span "Text" at bounding box center [189, 28] width 10 height 5
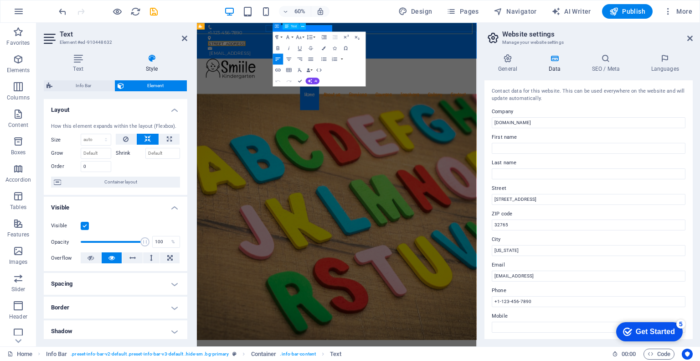
click at [278, 54] on span "[STREET_ADDRESS]" at bounding box center [246, 57] width 63 height 7
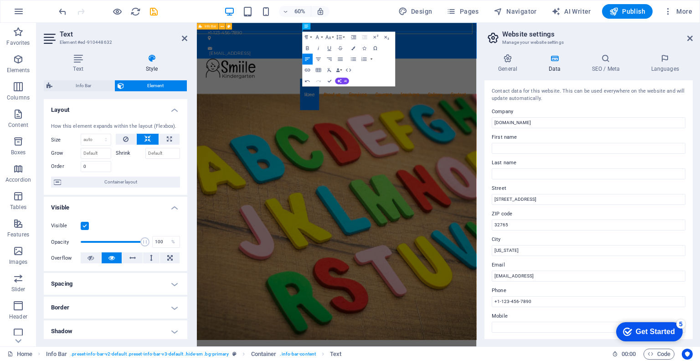
click at [326, 31] on div "+1-123-456-7890 [EMAIL_ADDRESS]" at bounding box center [430, 53] width 466 height 60
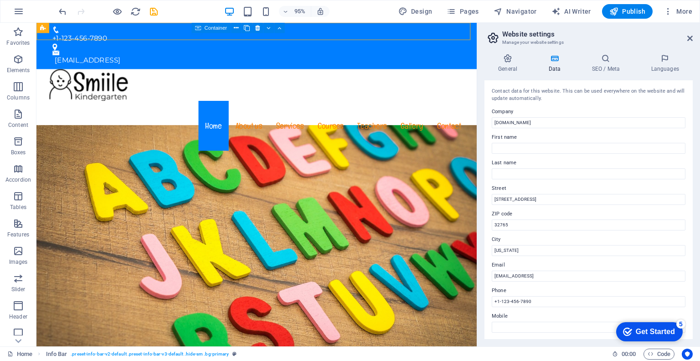
click at [192, 31] on div "Container" at bounding box center [211, 28] width 39 height 10
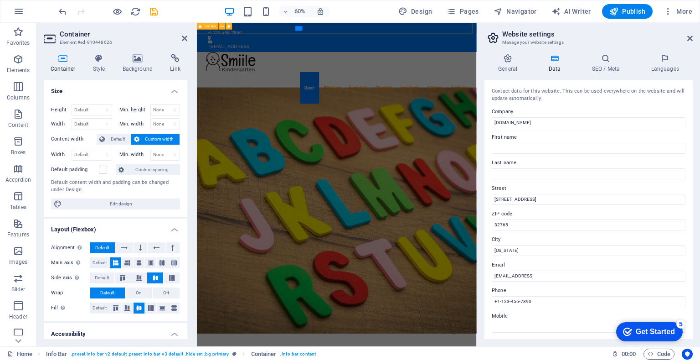
click at [408, 30] on div "+1-123-456-7890 [EMAIL_ADDRESS]" at bounding box center [430, 47] width 466 height 49
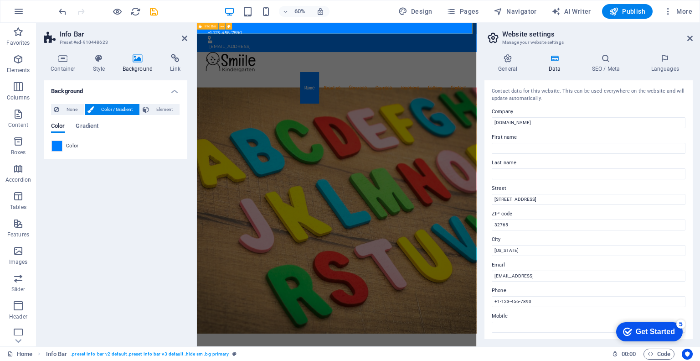
click at [408, 30] on div "+1-123-456-7890 [EMAIL_ADDRESS]" at bounding box center [430, 47] width 466 height 49
click at [183, 41] on icon at bounding box center [184, 38] width 5 height 7
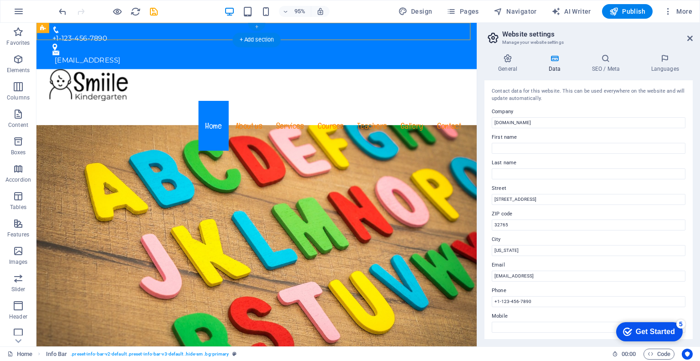
click at [255, 27] on div "+" at bounding box center [256, 27] width 17 height 8
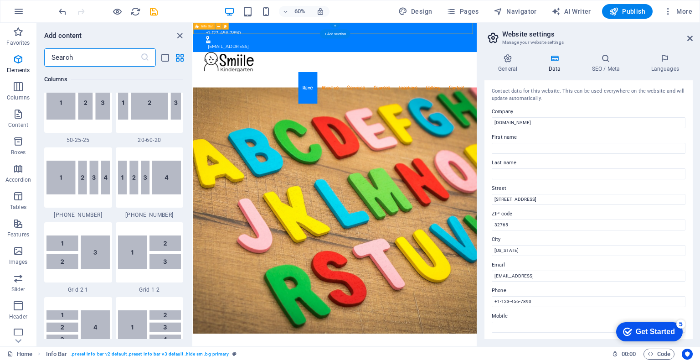
scroll to position [1595, 0]
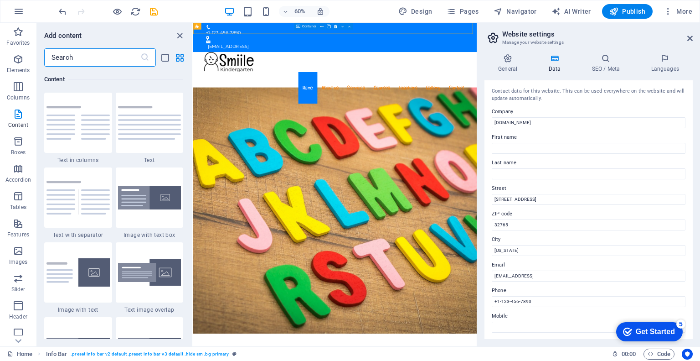
click at [295, 29] on div "Container" at bounding box center [306, 26] width 25 height 6
click at [688, 36] on icon at bounding box center [690, 38] width 5 height 7
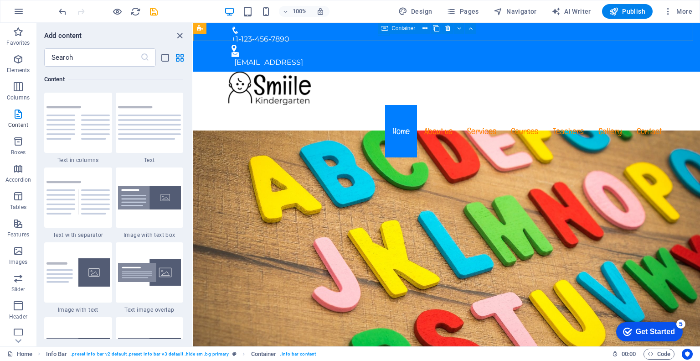
click at [399, 29] on span "Container" at bounding box center [404, 28] width 24 height 5
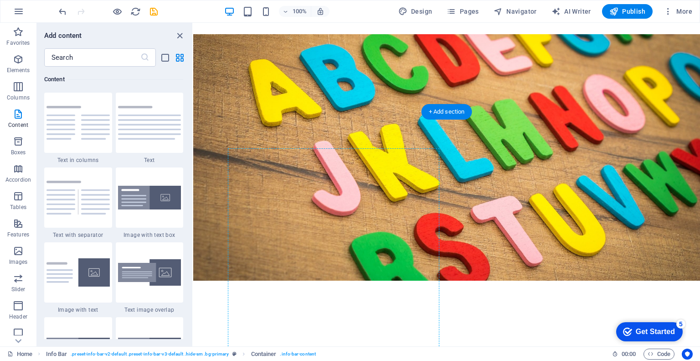
scroll to position [183, 0]
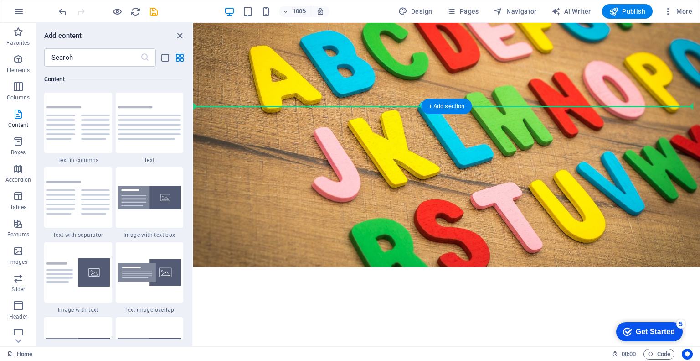
drag, startPoint x: 593, startPoint y: 52, endPoint x: 263, endPoint y: 135, distance: 340.2
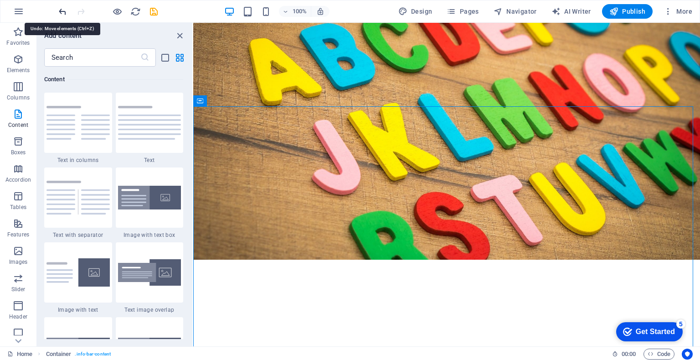
click at [64, 13] on icon "undo" at bounding box center [62, 11] width 10 height 10
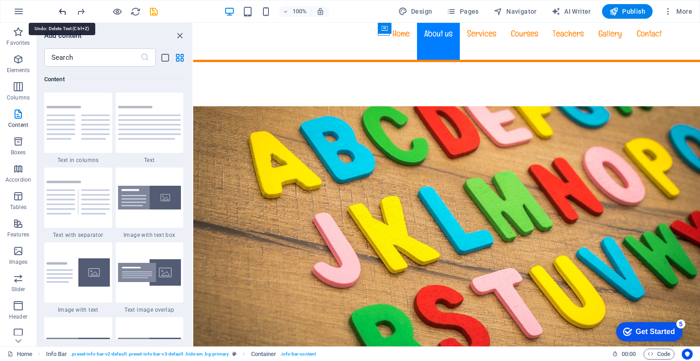
scroll to position [0, 0]
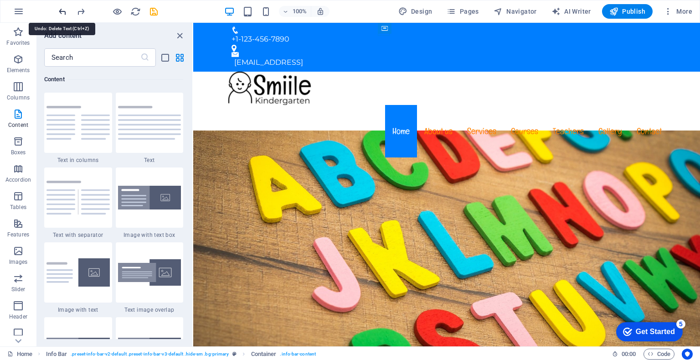
click at [64, 13] on icon "undo" at bounding box center [62, 11] width 10 height 10
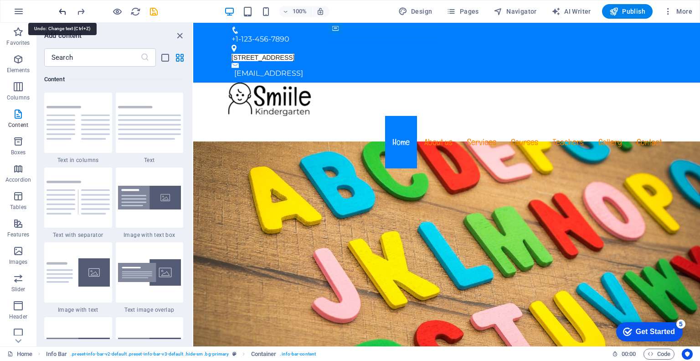
click at [64, 13] on icon "undo" at bounding box center [62, 11] width 10 height 10
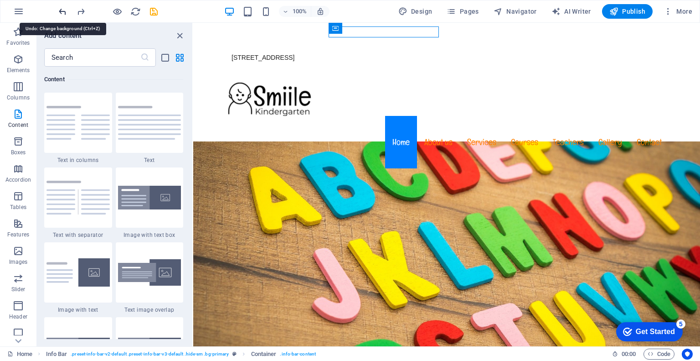
click at [64, 13] on icon "undo" at bounding box center [62, 11] width 10 height 10
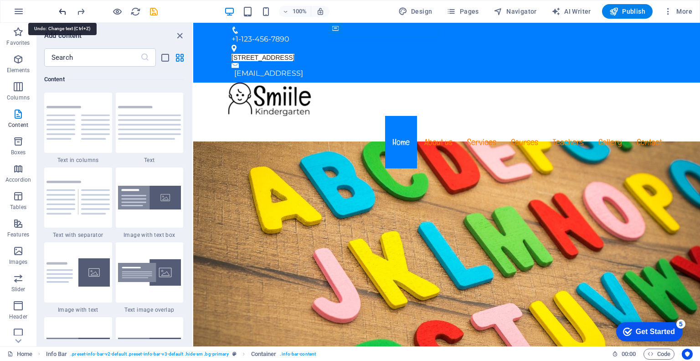
click at [64, 13] on icon "undo" at bounding box center [62, 11] width 10 height 10
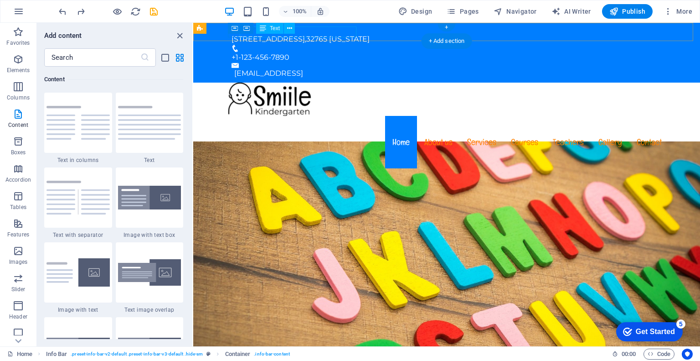
click at [341, 34] on div "[STREET_ADDRESS][US_STATE]" at bounding box center [443, 39] width 423 height 11
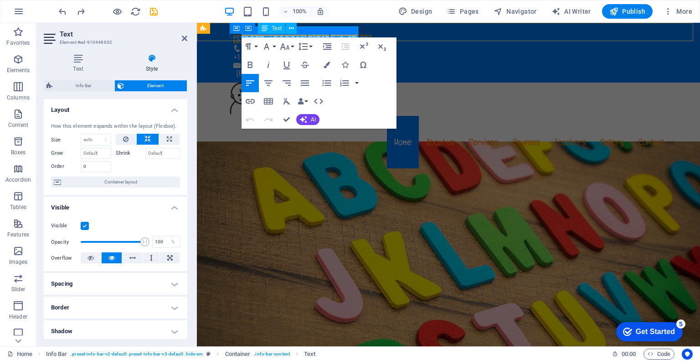
click at [302, 32] on div "Container Text" at bounding box center [272, 28] width 61 height 11
click at [304, 35] on span "[STREET_ADDRESS]" at bounding box center [269, 39] width 73 height 9
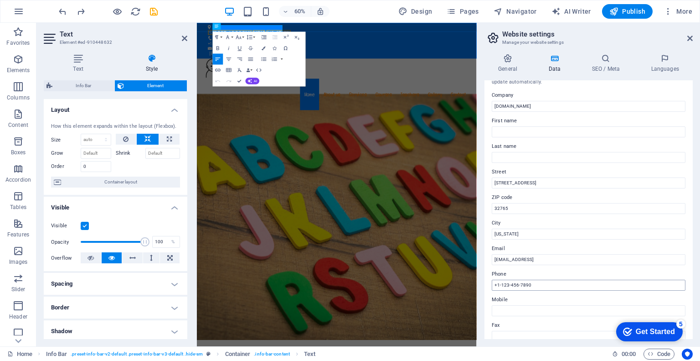
scroll to position [33, 0]
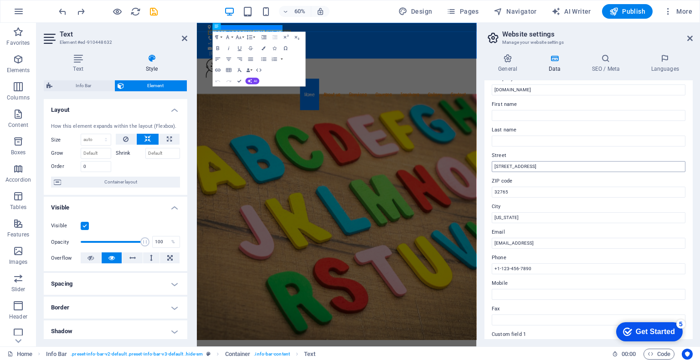
drag, startPoint x: 538, startPoint y: 162, endPoint x: 494, endPoint y: 161, distance: 43.8
click at [494, 161] on input "[STREET_ADDRESS]" at bounding box center [589, 166] width 194 height 11
type input "[STREET_ADDRESS]"
click at [507, 191] on input "32765" at bounding box center [589, 191] width 194 height 11
type input "35401"
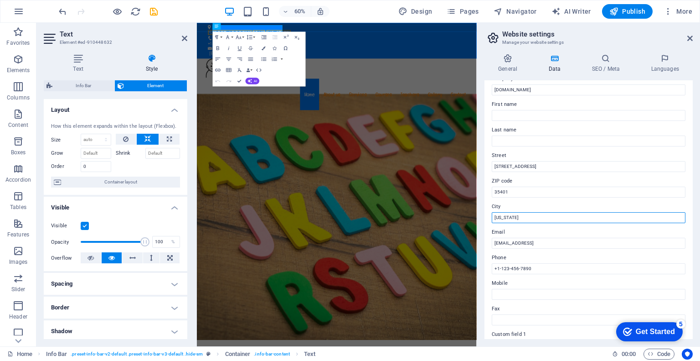
click at [515, 218] on input "[US_STATE]" at bounding box center [589, 217] width 194 height 11
type input "F"
type input "Tuscaloosa"
click at [537, 270] on input "+1-123-456-7890" at bounding box center [589, 268] width 194 height 11
type input "+"
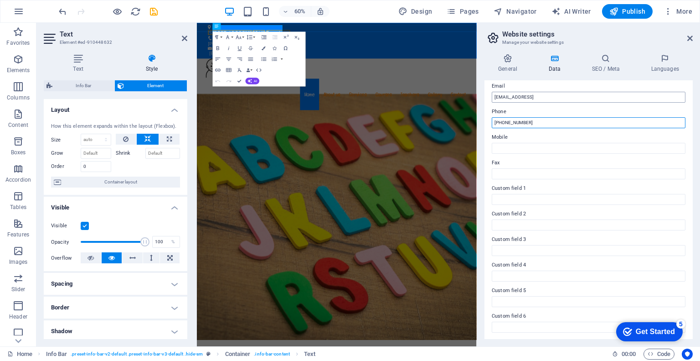
scroll to position [0, 0]
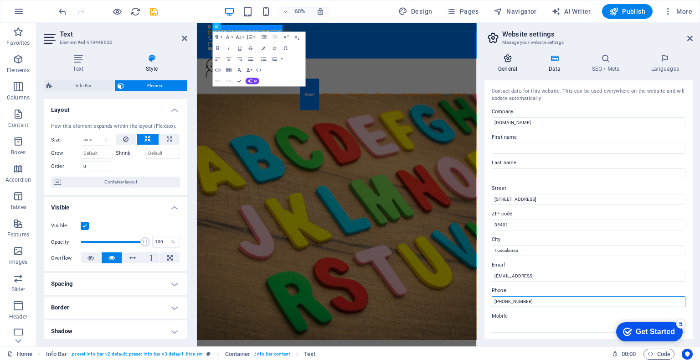
type input "[PHONE_NUMBER]"
click at [509, 56] on icon at bounding box center [508, 58] width 47 height 9
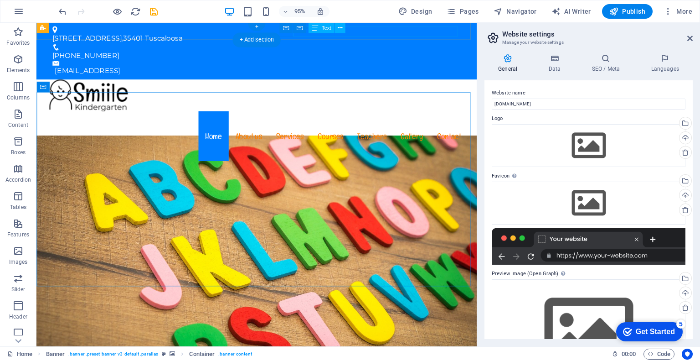
click at [411, 68] on div "[EMAIL_ADDRESS]" at bounding box center [270, 73] width 428 height 11
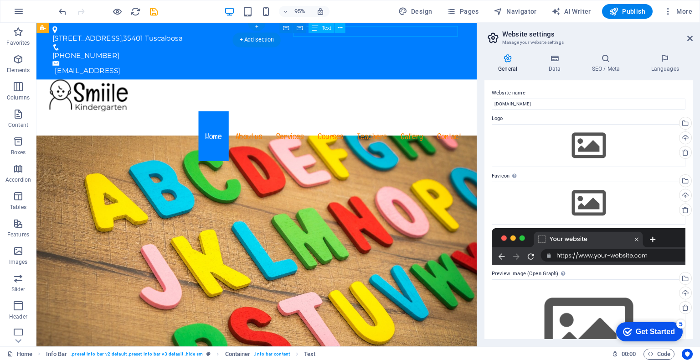
click at [411, 68] on div "[EMAIL_ADDRESS]" at bounding box center [270, 73] width 428 height 11
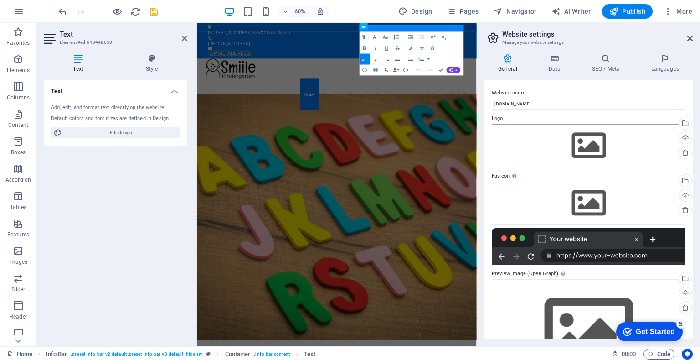
scroll to position [52, 0]
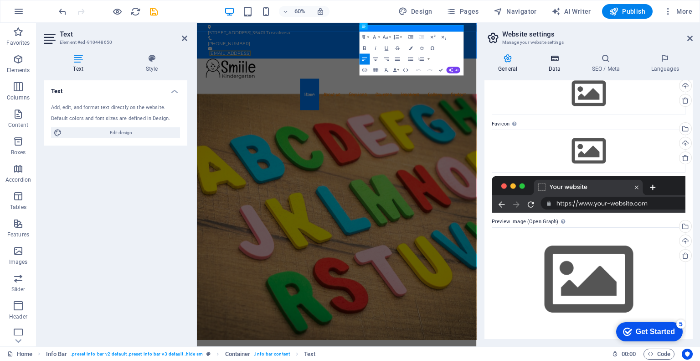
click at [556, 56] on icon at bounding box center [555, 58] width 40 height 9
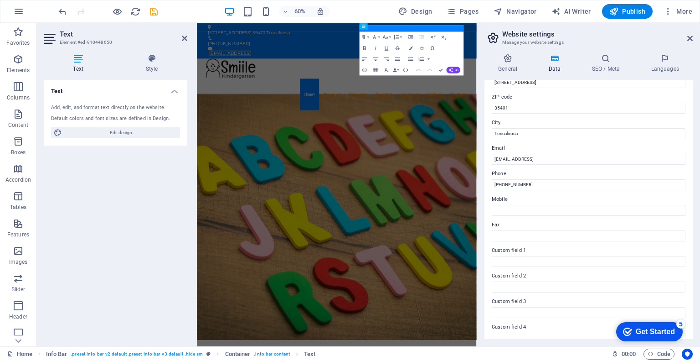
scroll to position [116, 0]
drag, startPoint x: 598, startPoint y: 158, endPoint x: 489, endPoint y: 161, distance: 109.5
click at [489, 161] on div "Contact data for this website. This can be used everywhere on the website and w…" at bounding box center [589, 209] width 208 height 259
type input "T"
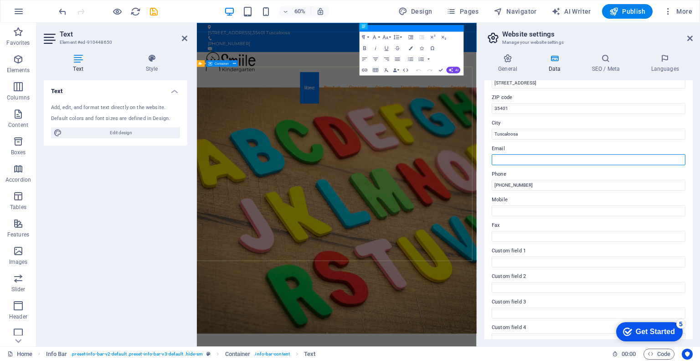
type input "R"
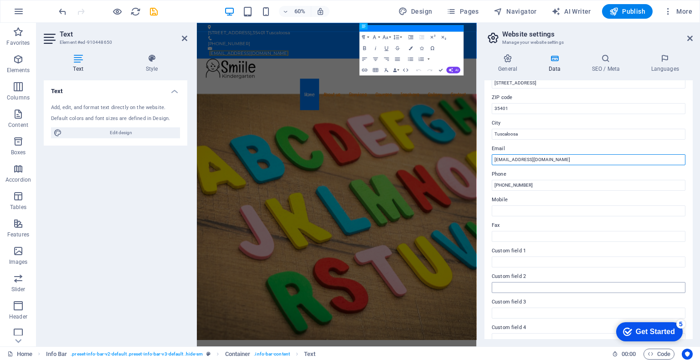
scroll to position [0, 0]
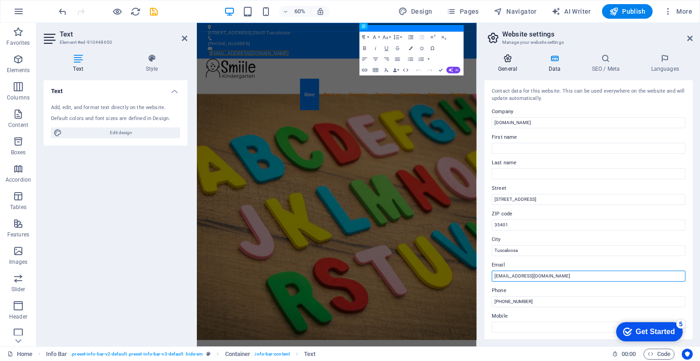
type input "[EMAIL_ADDRESS][DOMAIN_NAME]"
click at [510, 58] on icon at bounding box center [508, 58] width 47 height 9
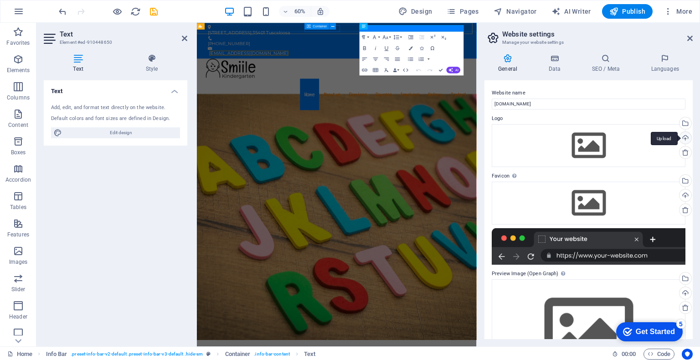
click at [684, 137] on div "Upload" at bounding box center [685, 139] width 14 height 14
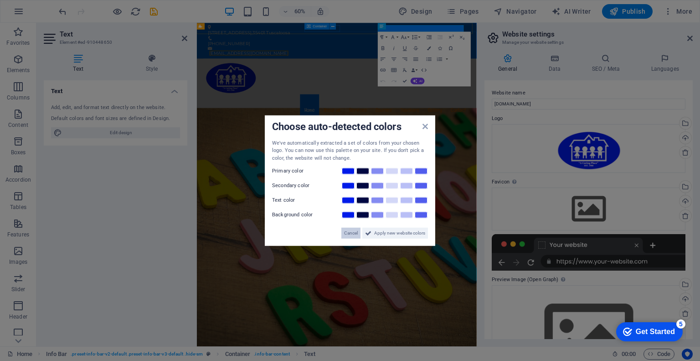
click at [350, 236] on span "Cancel" at bounding box center [351, 233] width 14 height 11
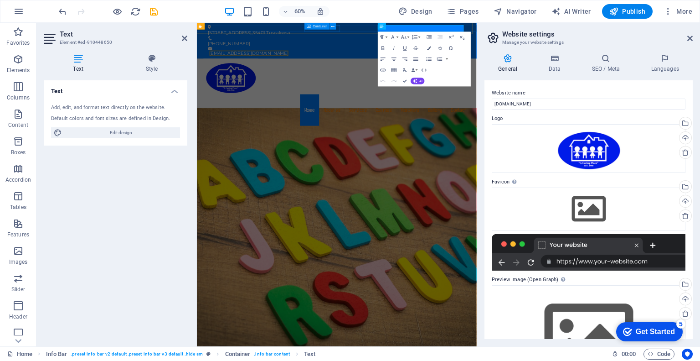
scroll to position [58, 0]
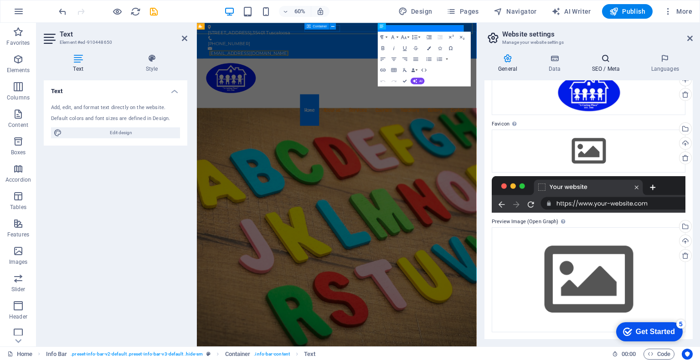
click at [608, 62] on icon at bounding box center [606, 58] width 56 height 9
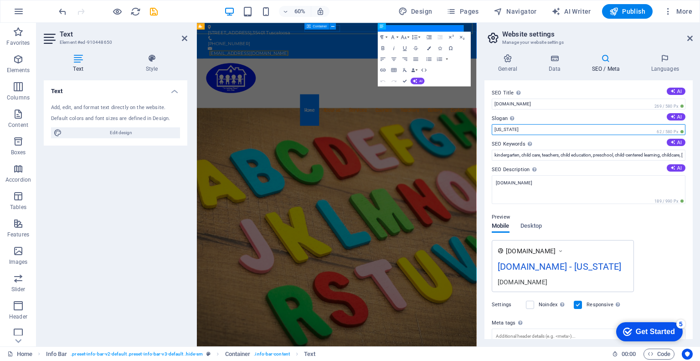
click at [516, 131] on input "[US_STATE]" at bounding box center [589, 129] width 194 height 11
type input "F"
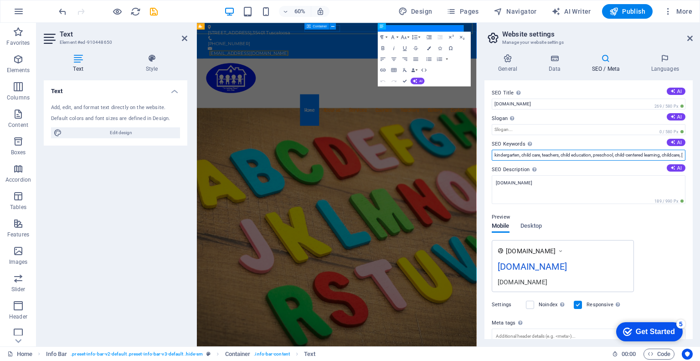
scroll to position [0, 83]
drag, startPoint x: 494, startPoint y: 154, endPoint x: 699, endPoint y: 187, distance: 207.5
click at [699, 187] on div "General Data SEO / Meta Languages Website name [DOMAIN_NAME] Logo Drag files he…" at bounding box center [588, 197] width 223 height 300
type input "c"
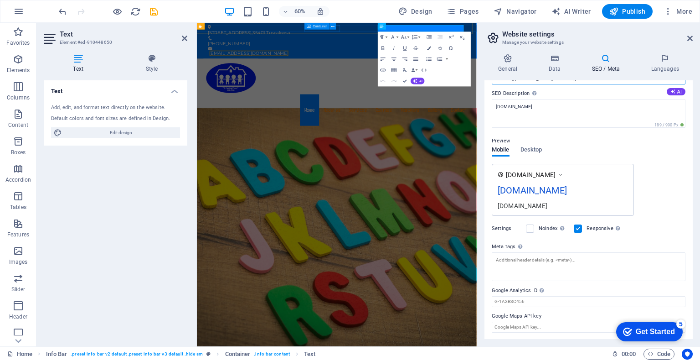
scroll to position [76, 0]
type input "advocacy, [MEDICAL_DATA], counceling"
click at [530, 151] on span "Desktop" at bounding box center [532, 151] width 22 height 13
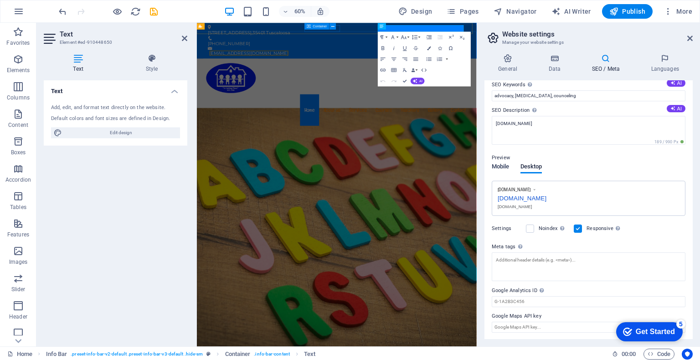
click at [502, 164] on span "Mobile" at bounding box center [501, 167] width 18 height 13
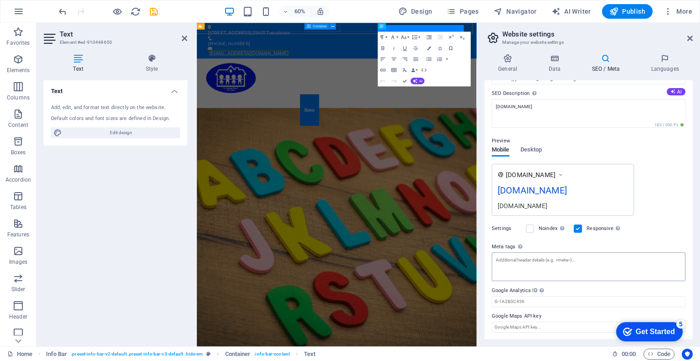
scroll to position [76, 0]
click at [663, 61] on icon at bounding box center [665, 58] width 56 height 9
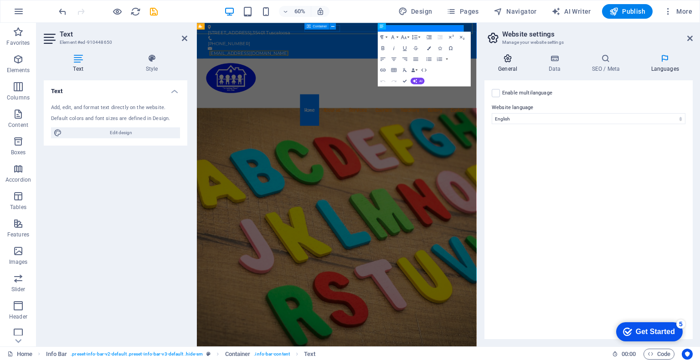
click at [505, 59] on icon at bounding box center [508, 58] width 47 height 9
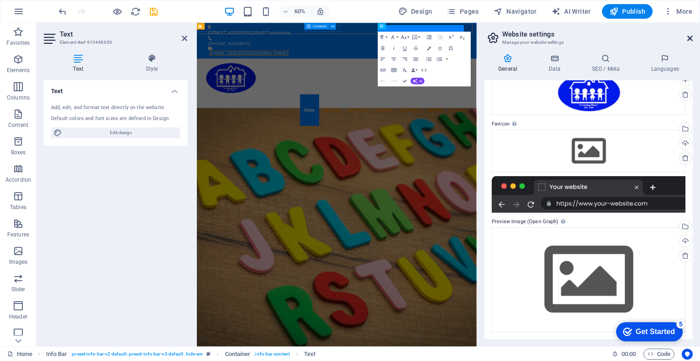
click at [691, 38] on icon at bounding box center [690, 38] width 5 height 7
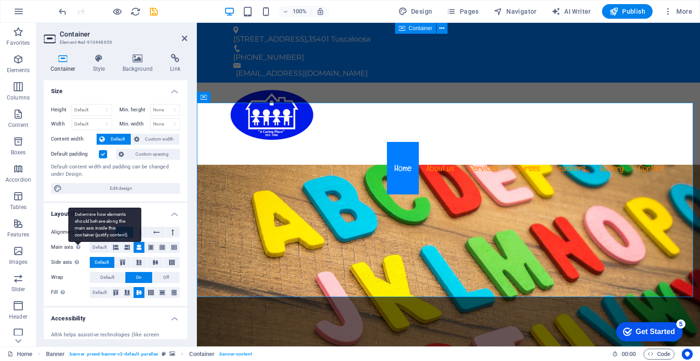
scroll to position [94, 0]
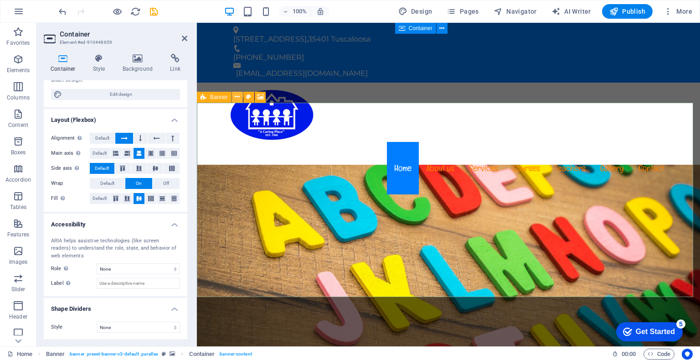
click at [237, 96] on icon at bounding box center [237, 97] width 5 height 10
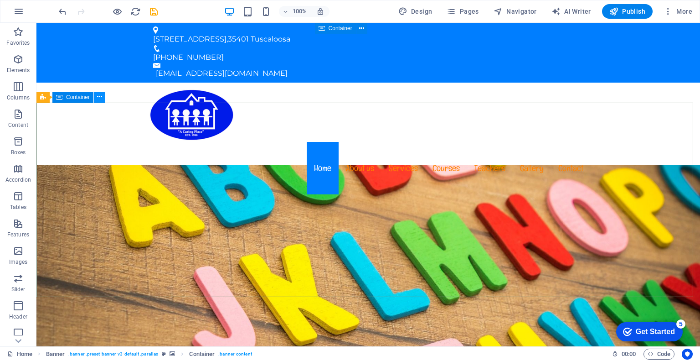
click at [98, 98] on icon at bounding box center [99, 97] width 5 height 10
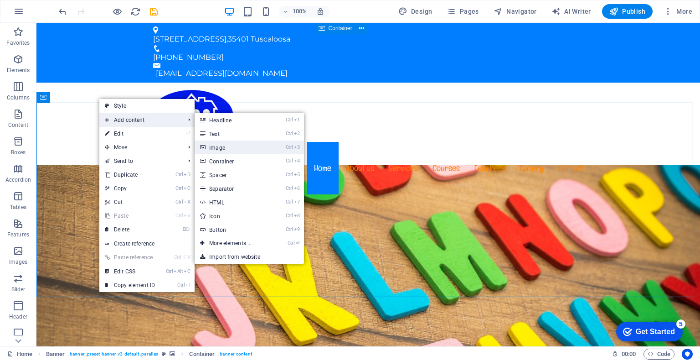
click at [219, 149] on link "Ctrl 3 Image" at bounding box center [232, 147] width 75 height 14
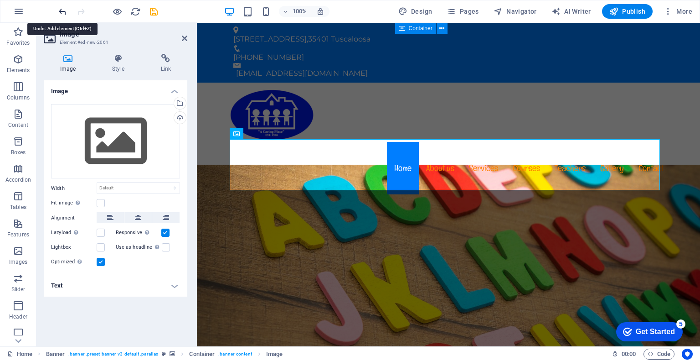
click at [59, 7] on icon "undo" at bounding box center [62, 11] width 10 height 10
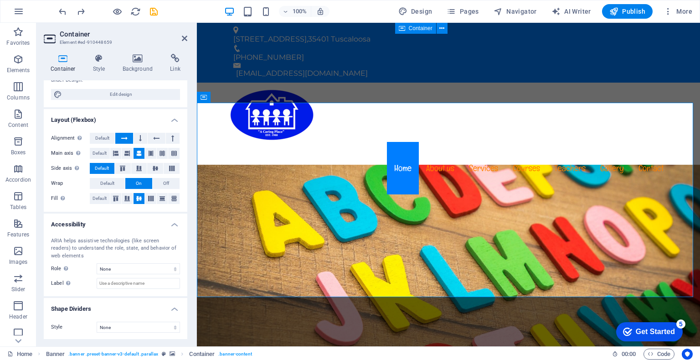
scroll to position [0, 0]
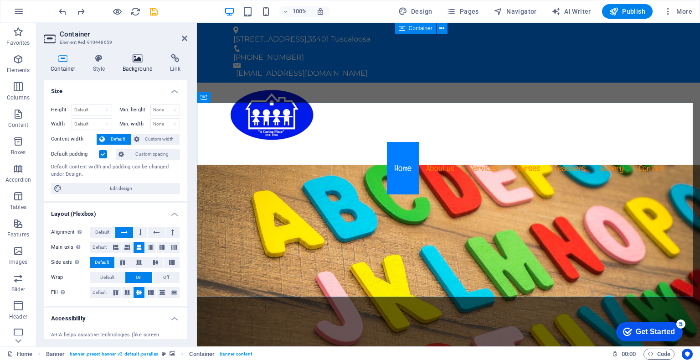
click at [139, 58] on icon at bounding box center [138, 58] width 44 height 9
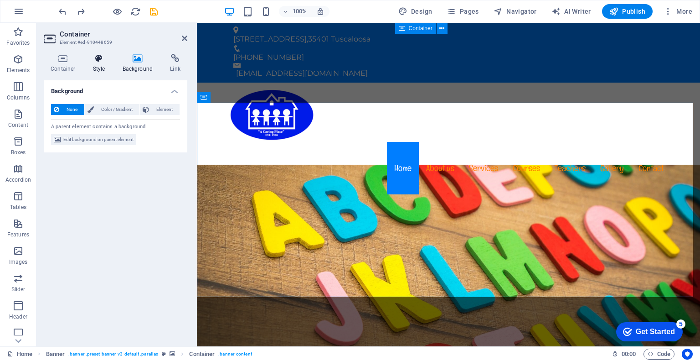
click at [98, 62] on icon at bounding box center [99, 58] width 26 height 9
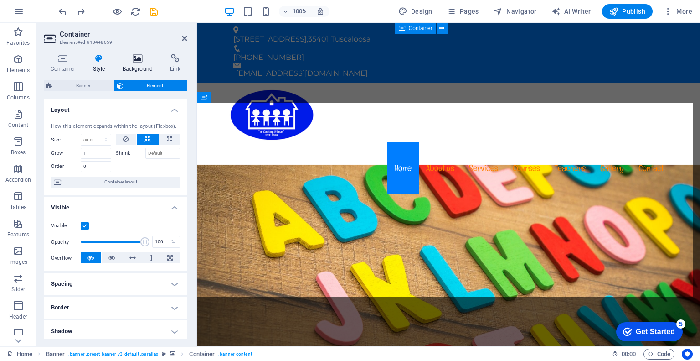
click at [131, 57] on icon at bounding box center [138, 58] width 44 height 9
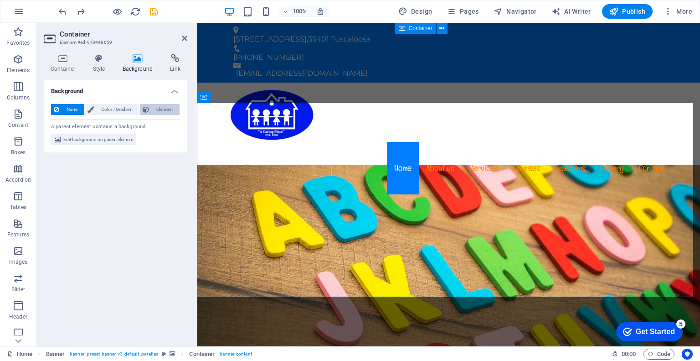
click at [169, 106] on span "Element" at bounding box center [164, 109] width 25 height 11
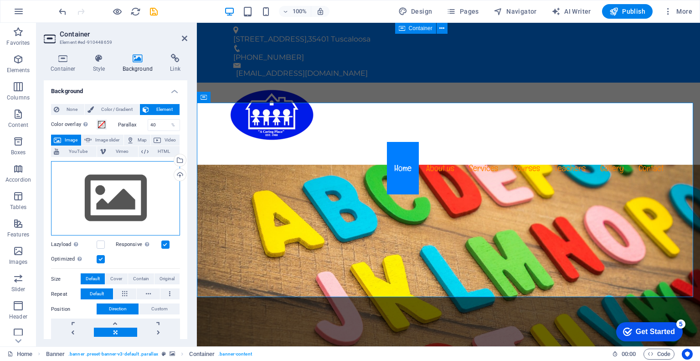
click at [124, 202] on div "Drag files here, click to choose files or select files from Files or our free s…" at bounding box center [115, 198] width 129 height 75
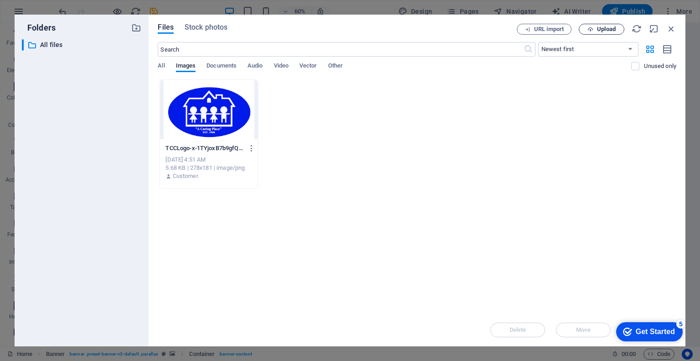
click at [598, 26] on span "Upload" at bounding box center [606, 28] width 19 height 5
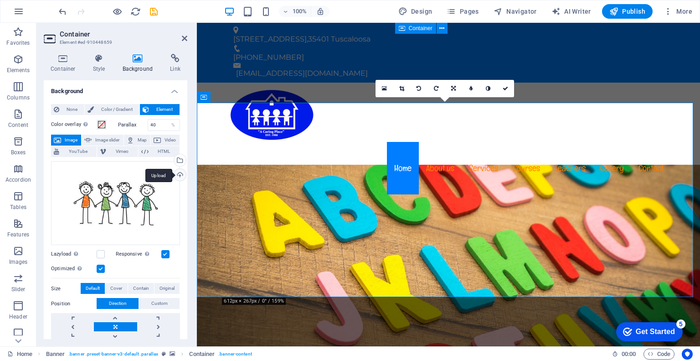
click at [176, 172] on div "Upload" at bounding box center [179, 176] width 14 height 14
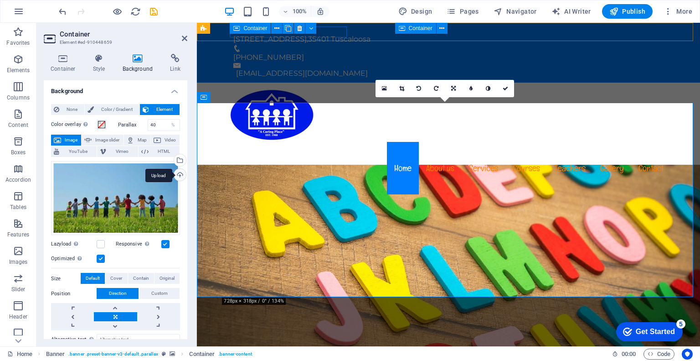
click at [179, 171] on div "Upload" at bounding box center [179, 176] width 14 height 14
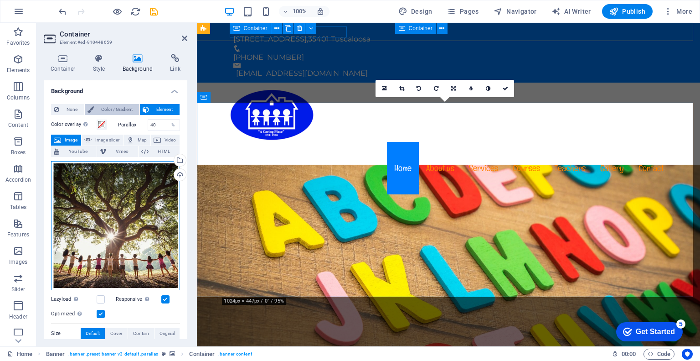
drag, startPoint x: 133, startPoint y: 215, endPoint x: 133, endPoint y: 110, distance: 104.4
click at [133, 110] on div "None Color / Gradient Element Stretch background to full-width Color overlay Pl…" at bounding box center [116, 300] width 144 height 406
click at [117, 210] on div "Drag files here, click to choose files or select files from Files or our free s…" at bounding box center [115, 225] width 129 height 129
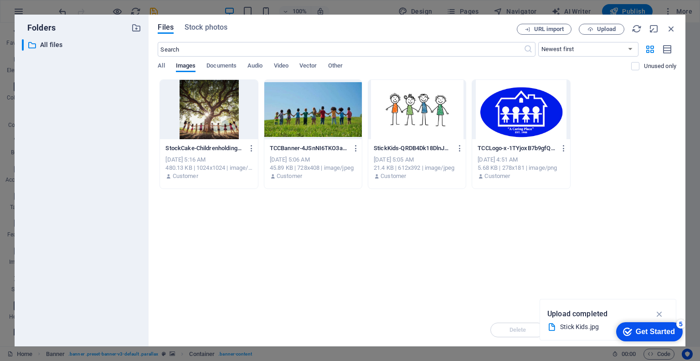
click at [117, 210] on div "​ All files All files" at bounding box center [81, 189] width 119 height 300
click at [672, 30] on icon "button" at bounding box center [672, 29] width 10 height 10
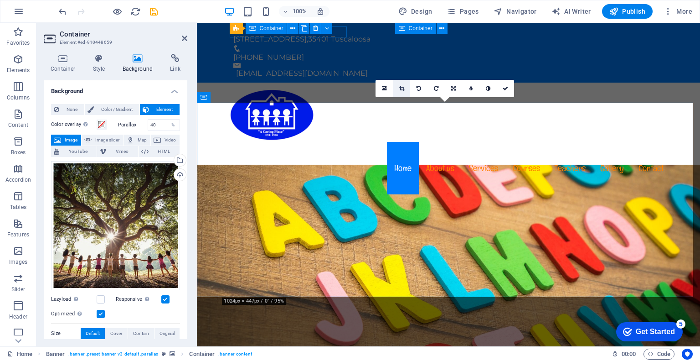
click at [401, 88] on icon at bounding box center [401, 88] width 5 height 5
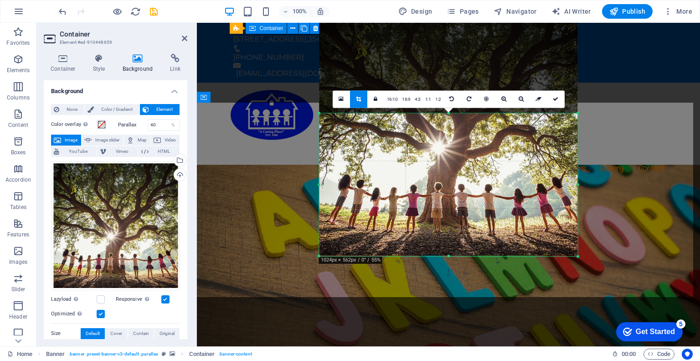
drag, startPoint x: 449, startPoint y: 54, endPoint x: 461, endPoint y: 171, distance: 117.3
click at [461, 171] on div "180 170 160 150 140 130 120 110 100 90 80 70 60 50 40 30 20 10 0 -10 -20 -30 -4…" at bounding box center [449, 184] width 259 height 143
click at [555, 98] on icon at bounding box center [555, 99] width 5 height 5
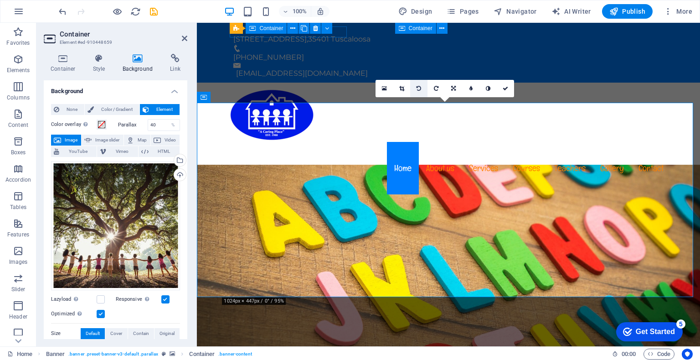
click at [422, 86] on link at bounding box center [418, 88] width 17 height 17
click at [436, 83] on link at bounding box center [436, 88] width 17 height 17
